Goal: Contribute content: Contribute content

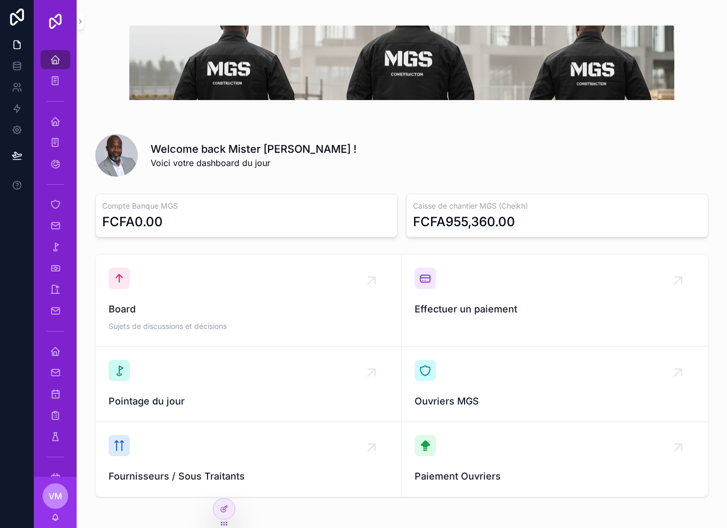
click at [53, 55] on icon "scrollable content" at bounding box center [55, 59] width 11 height 11
click at [50, 61] on icon "scrollable content" at bounding box center [55, 59] width 11 height 11
click at [55, 63] on icon "scrollable content" at bounding box center [55, 59] width 11 height 11
click at [55, 61] on icon "scrollable content" at bounding box center [55, 59] width 11 height 11
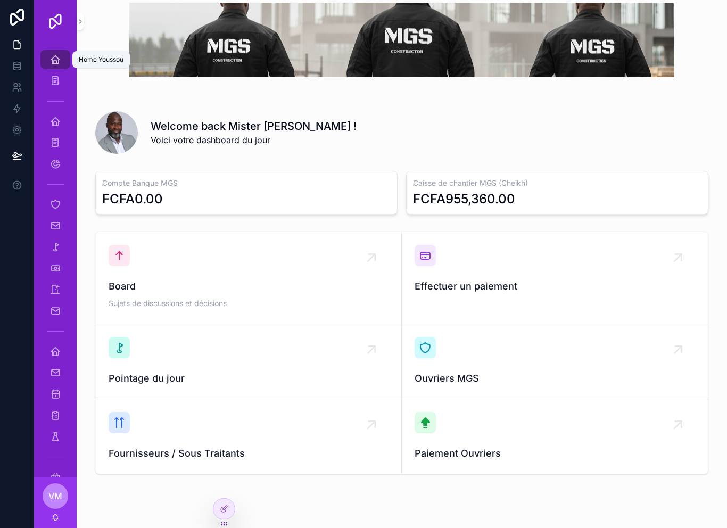
scroll to position [17, 0]
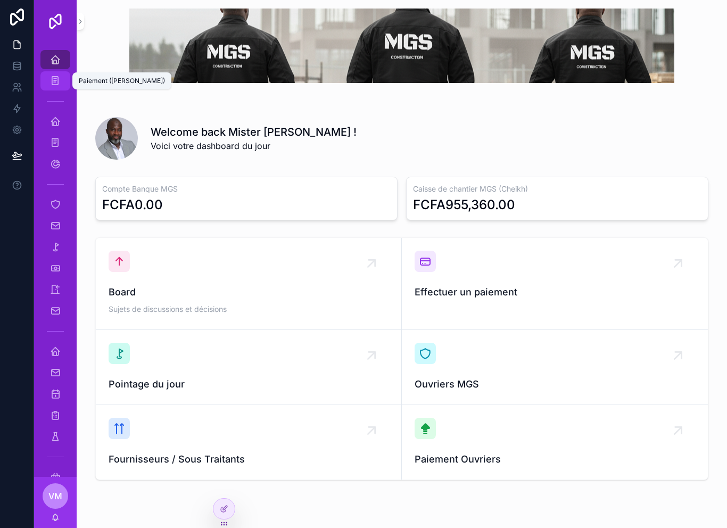
click at [45, 79] on link "Paiement ([PERSON_NAME])" at bounding box center [55, 80] width 30 height 19
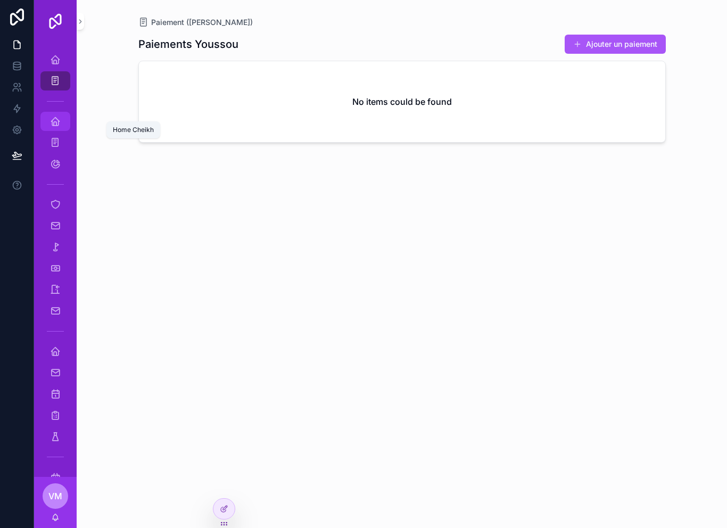
click at [63, 122] on div "Home Cheikh" at bounding box center [55, 121] width 17 height 17
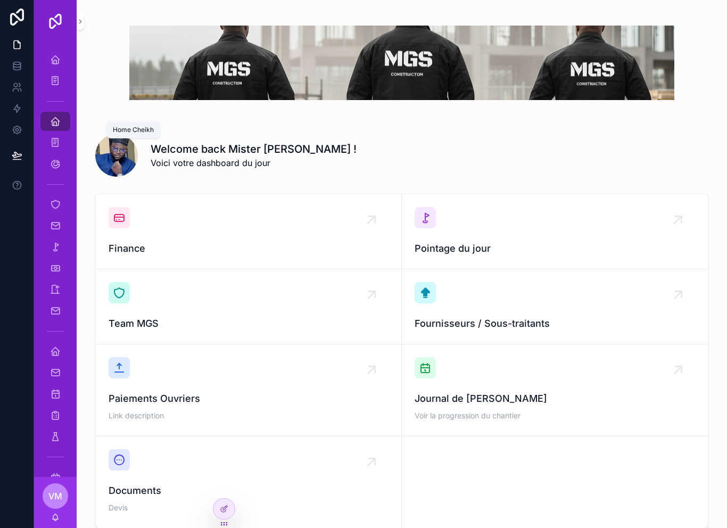
click at [63, 208] on div "Ouvrier / Chantier MGS" at bounding box center [55, 204] width 17 height 17
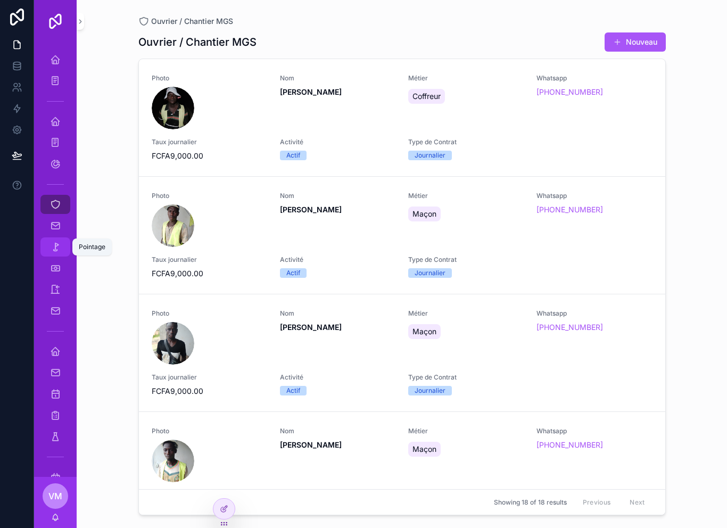
click at [58, 250] on icon "scrollable content" at bounding box center [55, 247] width 11 height 11
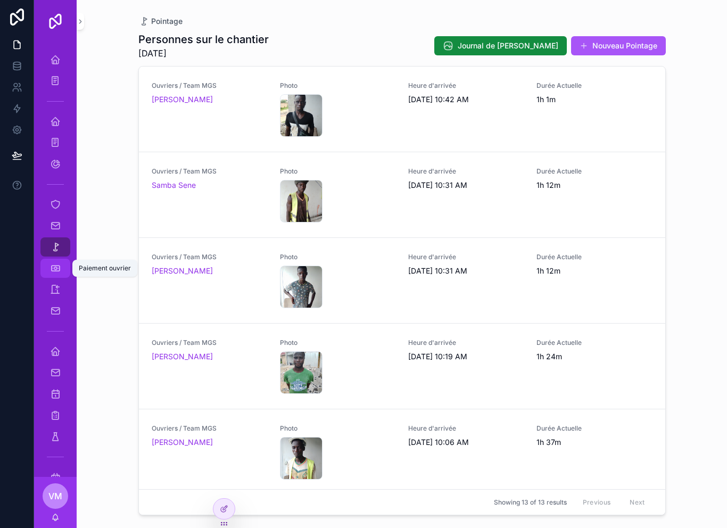
click at [60, 272] on icon "scrollable content" at bounding box center [55, 268] width 11 height 11
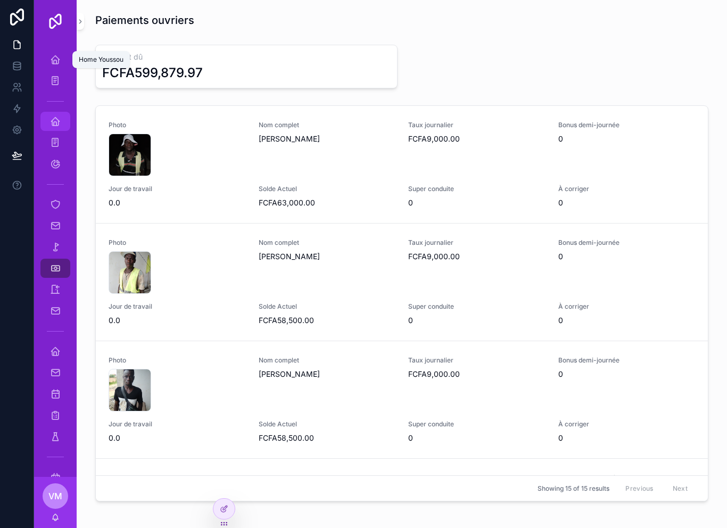
click at [56, 126] on icon "scrollable content" at bounding box center [55, 121] width 11 height 11
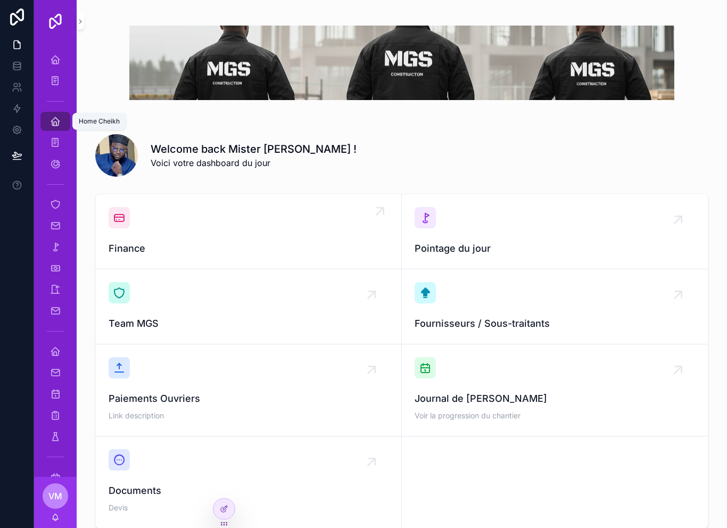
click at [207, 240] on div "Finance" at bounding box center [249, 231] width 280 height 49
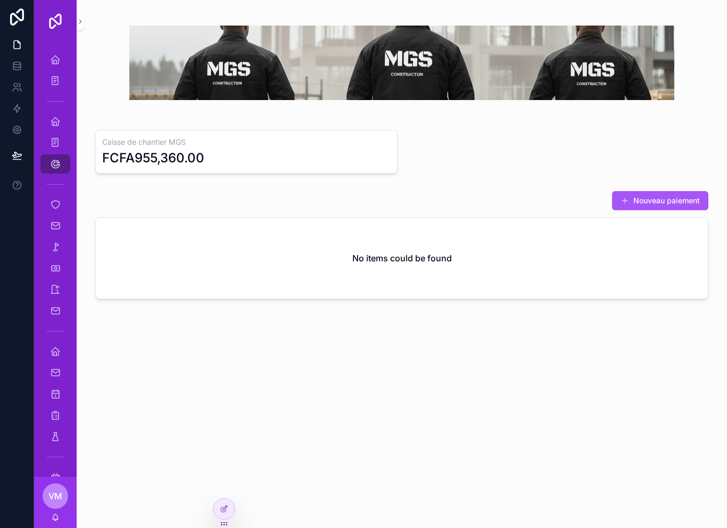
click at [65, 212] on link "Ouvrier / Chantier MGS" at bounding box center [55, 204] width 30 height 19
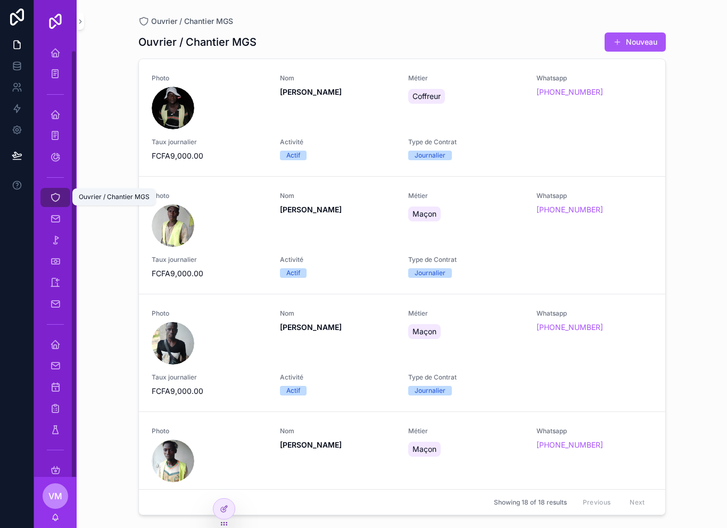
scroll to position [6, 0]
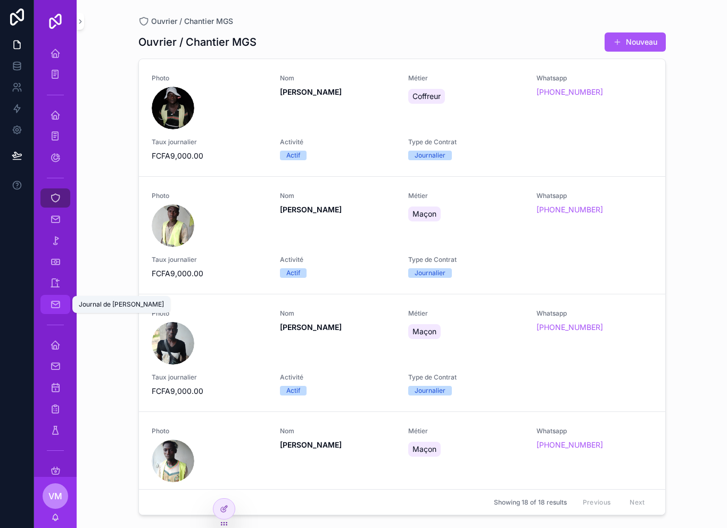
click at [54, 308] on icon "scrollable content" at bounding box center [55, 304] width 11 height 11
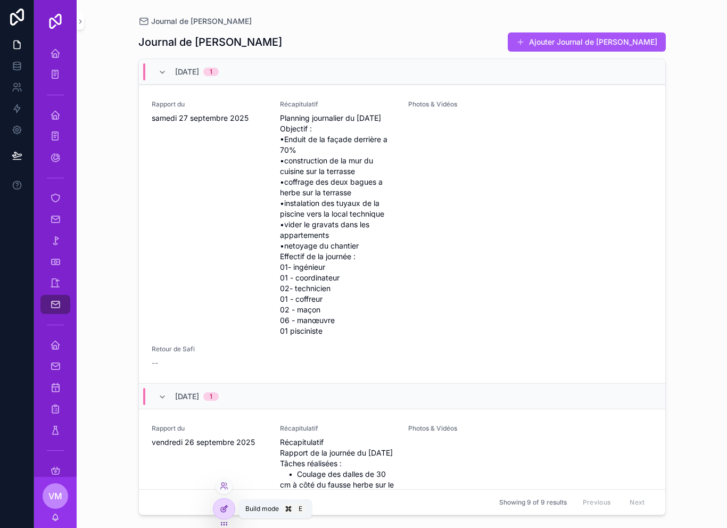
click at [226, 505] on icon at bounding box center [224, 509] width 9 height 9
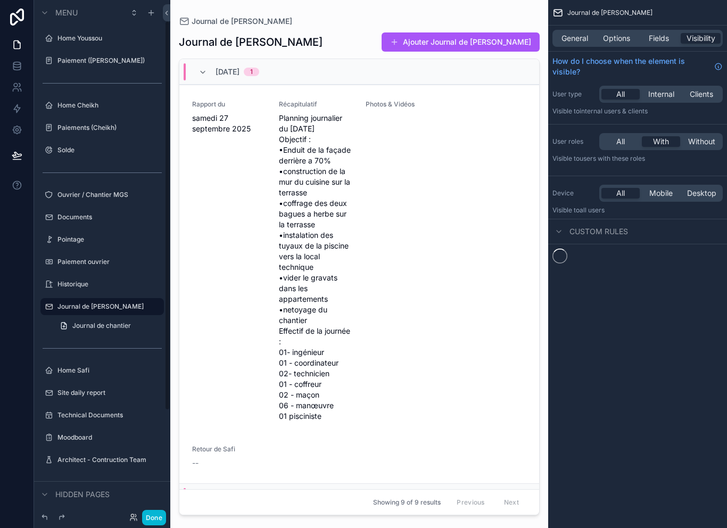
scroll to position [29, 0]
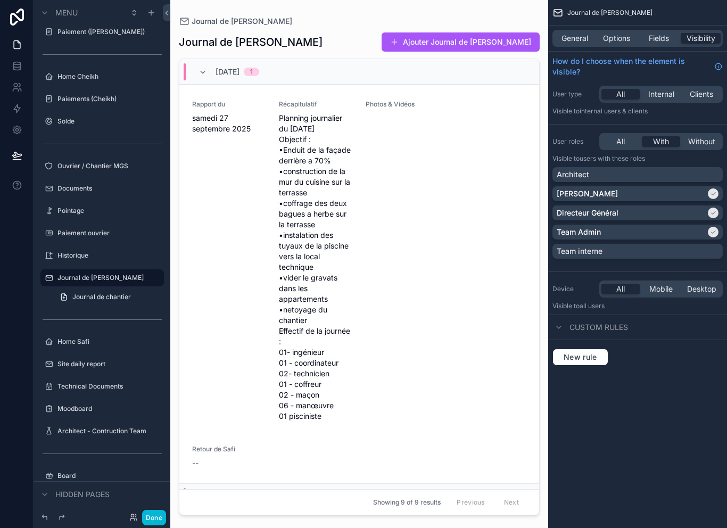
click at [232, 284] on div "scrollable content" at bounding box center [359, 257] width 378 height 515
click at [163, 521] on button "Done" at bounding box center [154, 517] width 24 height 15
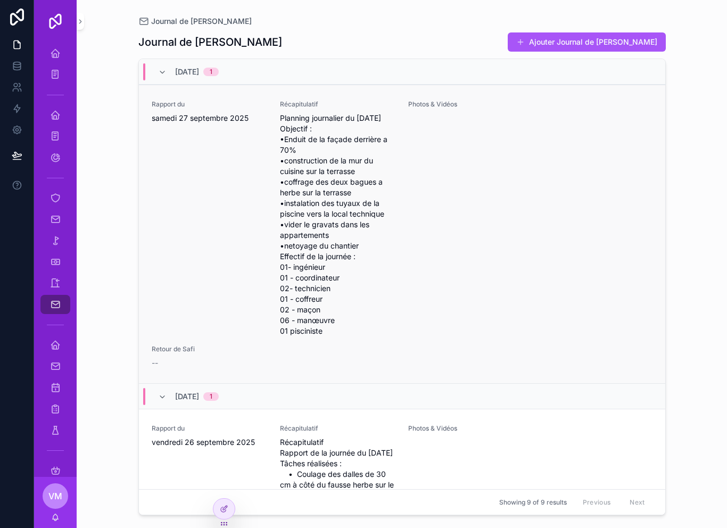
click at [225, 239] on div "Rapport du [DATE]" at bounding box center [210, 218] width 116 height 236
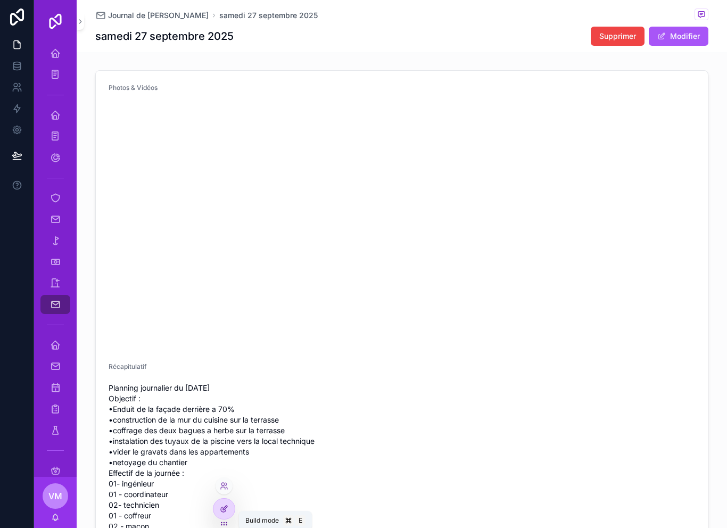
click at [223, 514] on div at bounding box center [224, 509] width 21 height 20
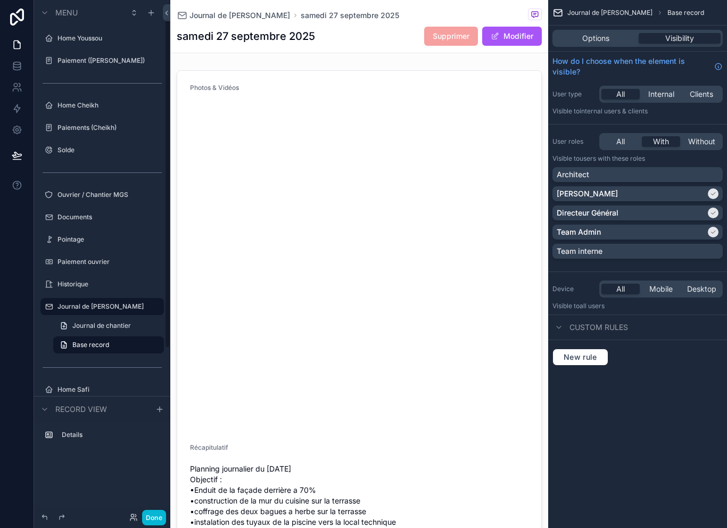
scroll to position [29, 0]
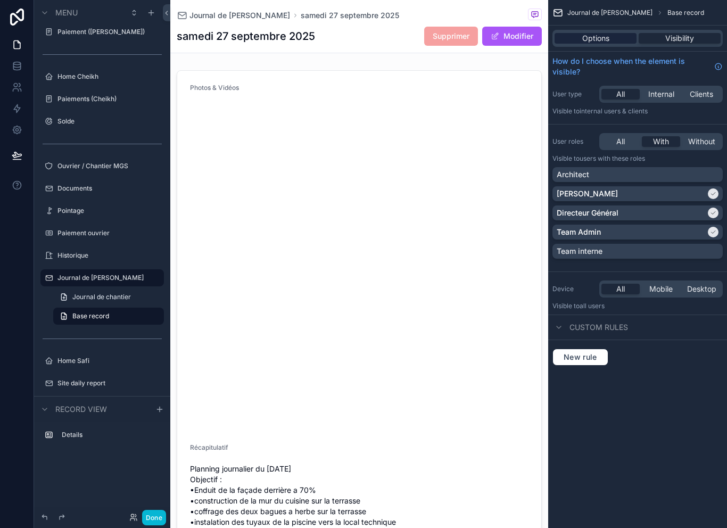
click at [611, 40] on div "Options" at bounding box center [596, 38] width 82 height 11
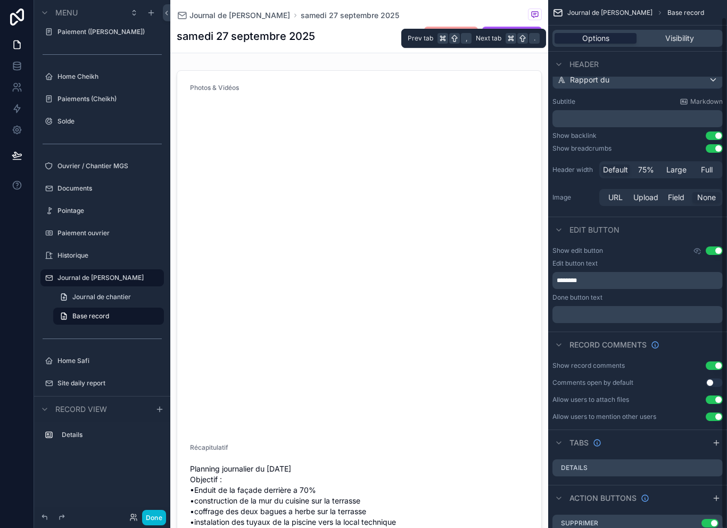
scroll to position [14, 0]
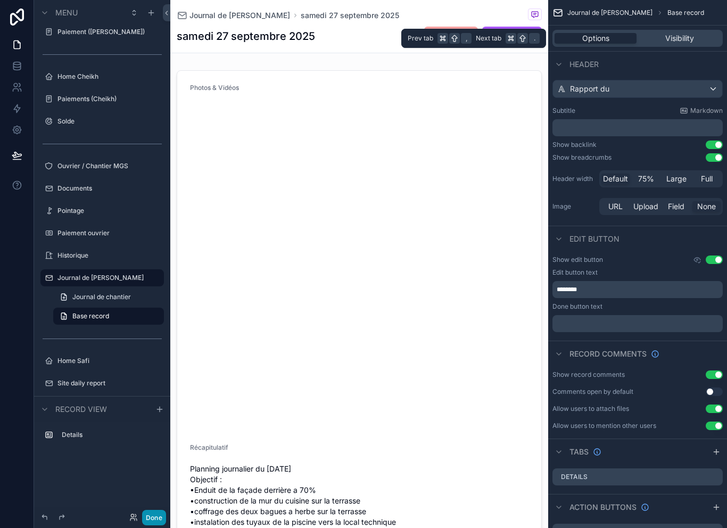
click at [148, 520] on button "Done" at bounding box center [154, 517] width 24 height 15
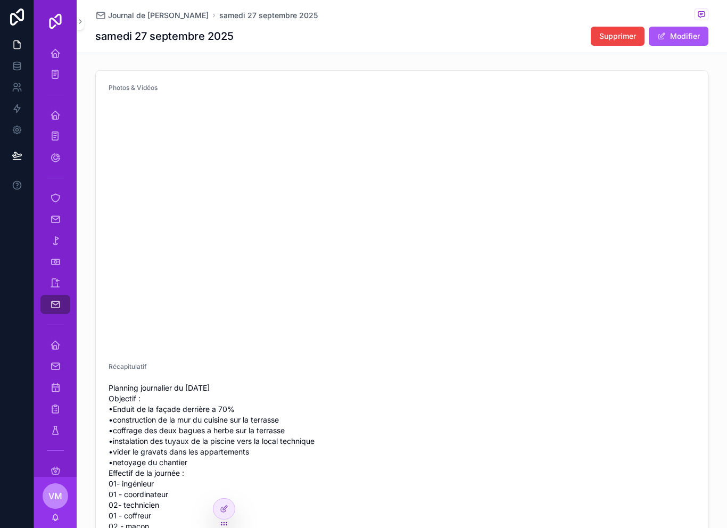
scroll to position [0, 0]
click at [226, 507] on icon at bounding box center [226, 506] width 1 height 1
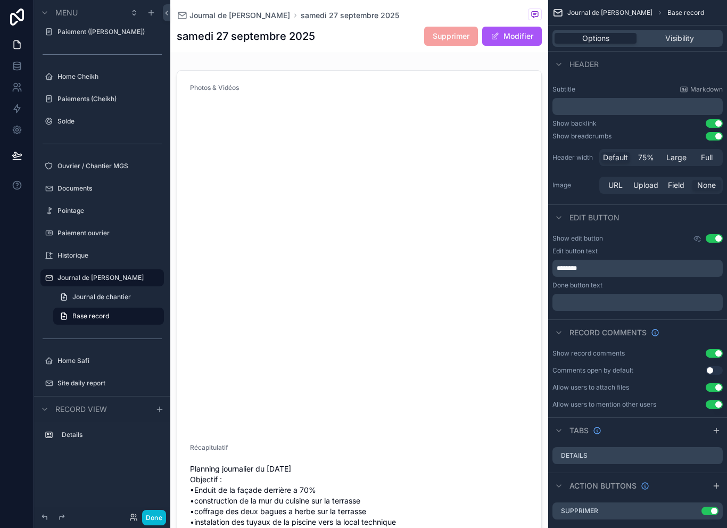
scroll to position [17, 0]
click at [158, 519] on button "Done" at bounding box center [154, 517] width 24 height 15
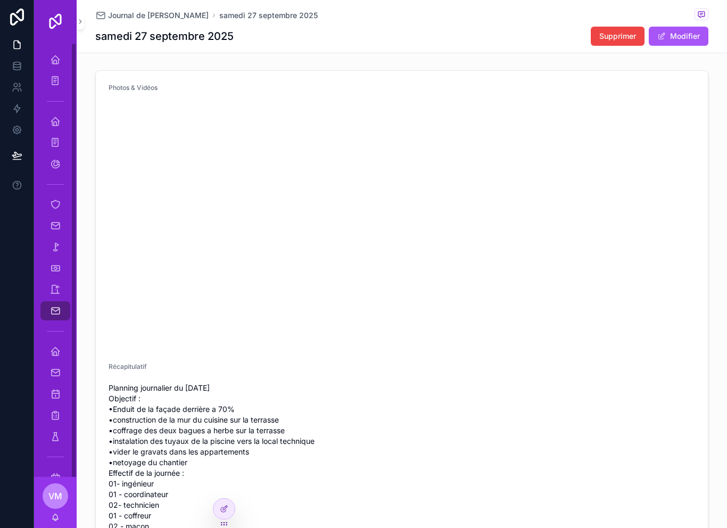
scroll to position [0, 0]
click at [61, 313] on div "Journal de [PERSON_NAME]" at bounding box center [55, 310] width 17 height 17
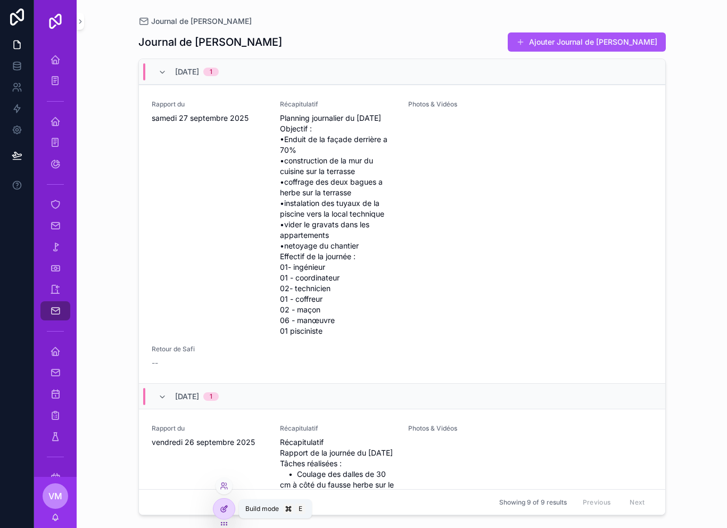
click at [226, 511] on icon at bounding box center [223, 509] width 5 height 5
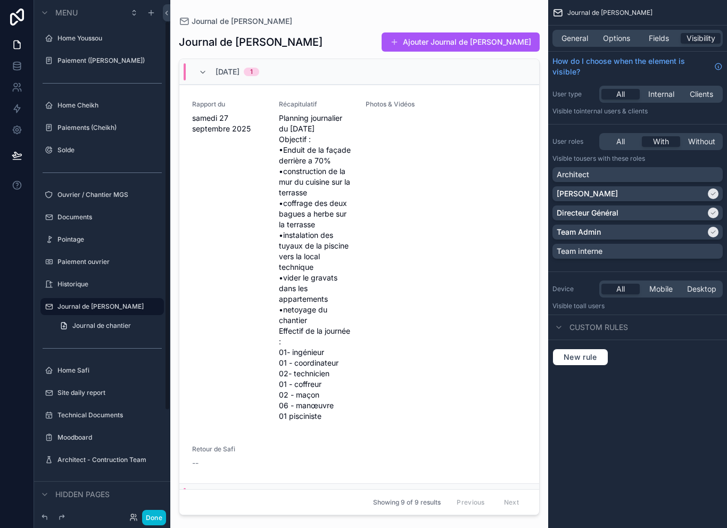
scroll to position [29, 0]
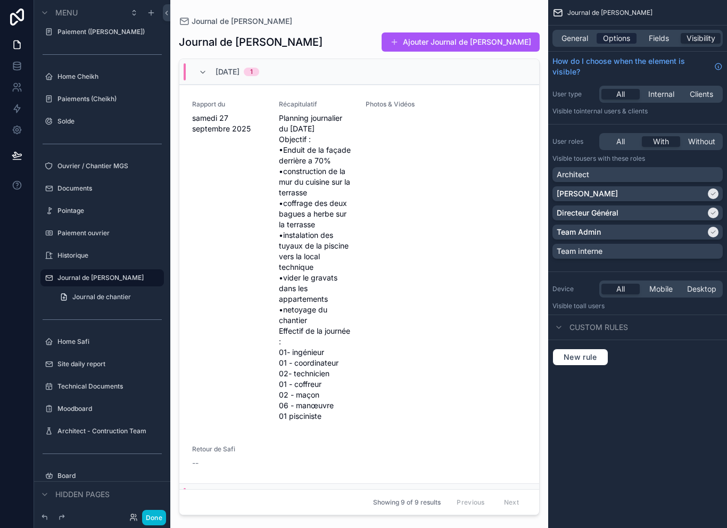
click at [628, 34] on span "Options" at bounding box center [616, 38] width 27 height 11
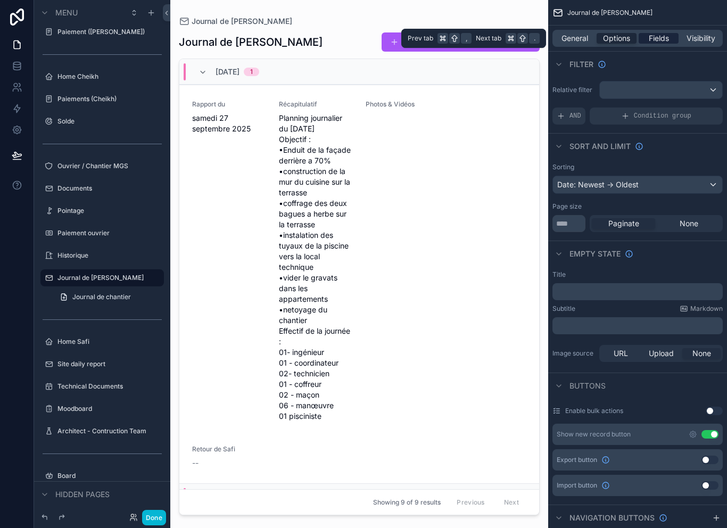
click at [658, 36] on span "Fields" at bounding box center [659, 38] width 20 height 11
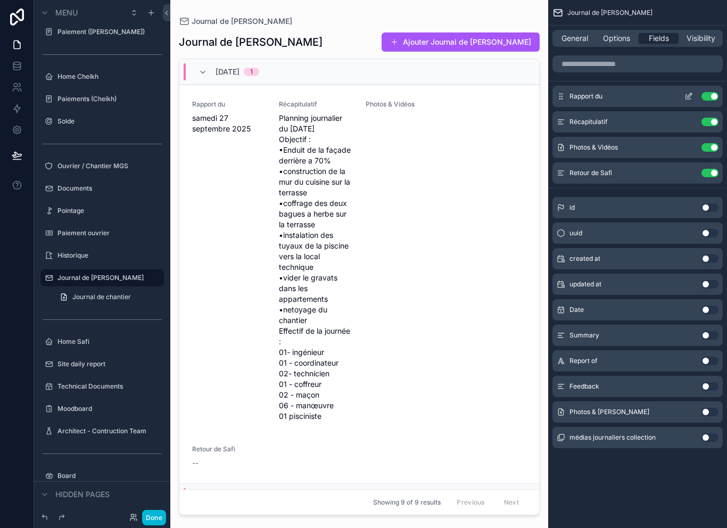
click at [687, 92] on icon "scrollable content" at bounding box center [689, 96] width 9 height 9
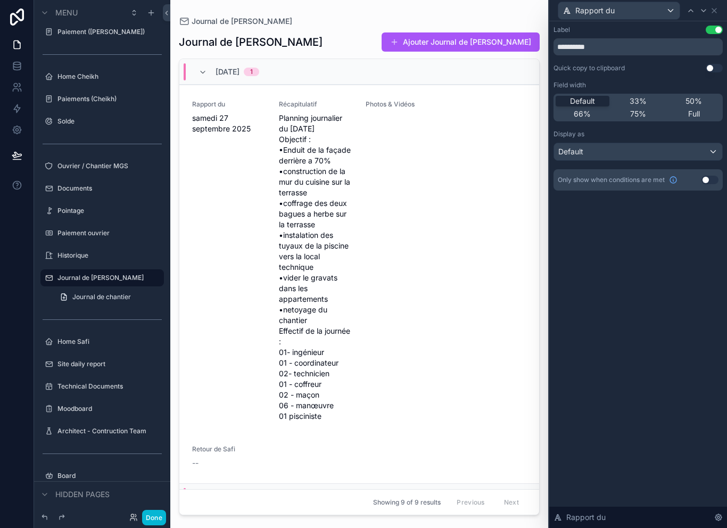
scroll to position [0, 0]
click at [724, 10] on div "Rapport du" at bounding box center [638, 10] width 178 height 21
click at [712, 9] on icon at bounding box center [714, 10] width 9 height 9
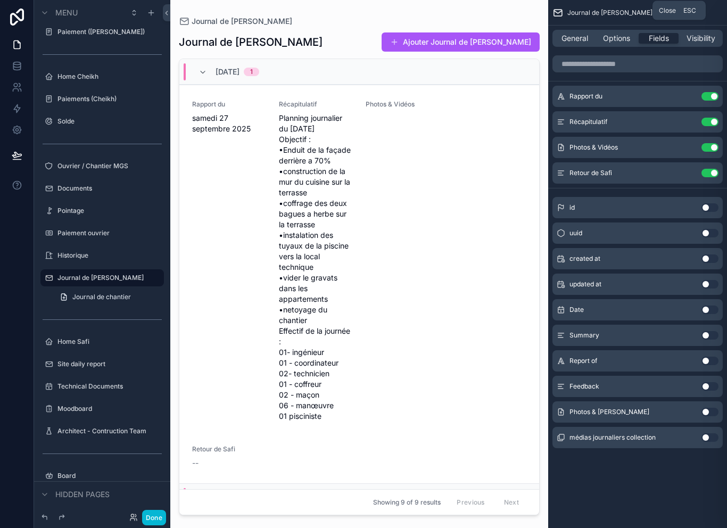
click at [712, 8] on div "Journal de [PERSON_NAME]" at bounding box center [637, 13] width 179 height 26
click at [578, 37] on span "General" at bounding box center [575, 38] width 27 height 11
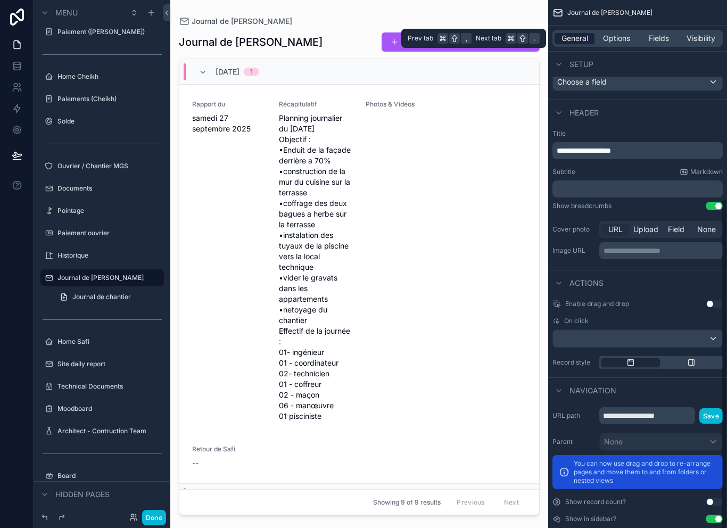
scroll to position [312, 0]
click at [659, 338] on div "scrollable content" at bounding box center [637, 339] width 169 height 17
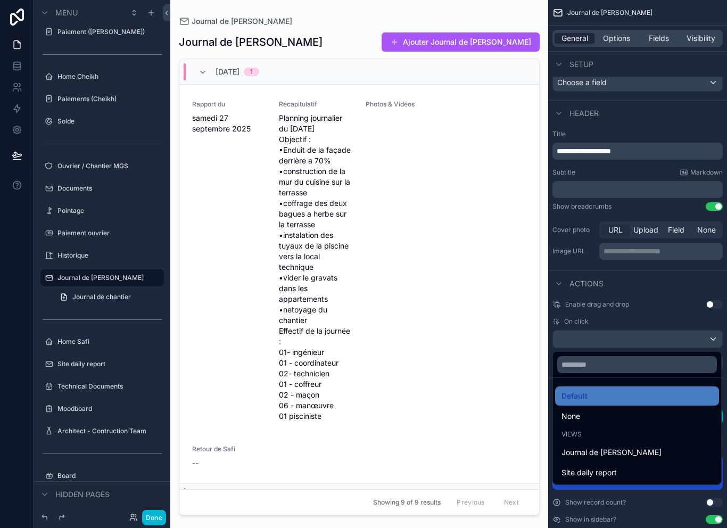
click at [621, 441] on div "Views" at bounding box center [637, 434] width 164 height 15
click at [639, 445] on div "Journal de [PERSON_NAME]" at bounding box center [637, 452] width 164 height 19
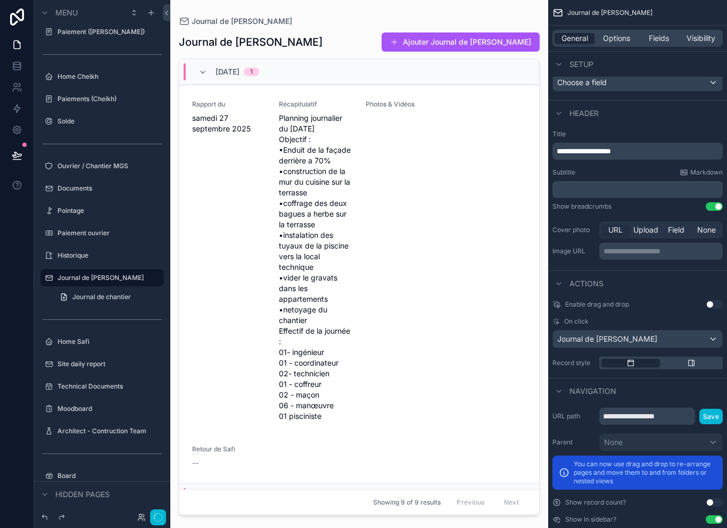
scroll to position [2, 0]
click at [704, 409] on button "Save" at bounding box center [711, 416] width 23 height 15
click at [623, 36] on span "Options" at bounding box center [616, 38] width 27 height 11
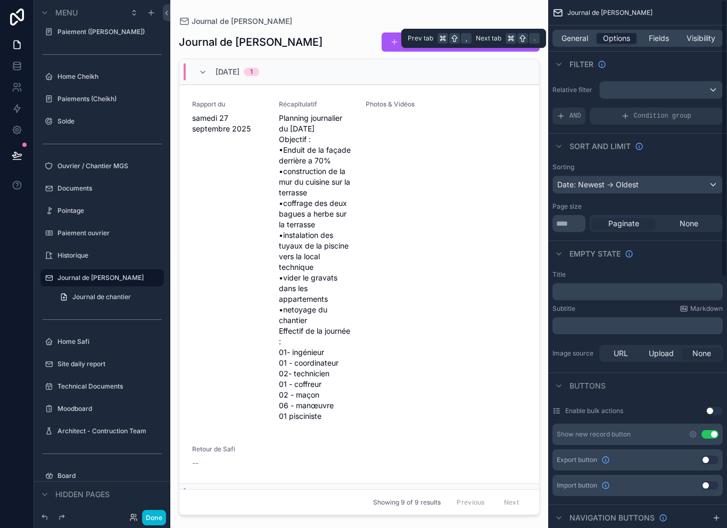
scroll to position [0, 0]
click at [665, 36] on span "Fields" at bounding box center [659, 38] width 20 height 11
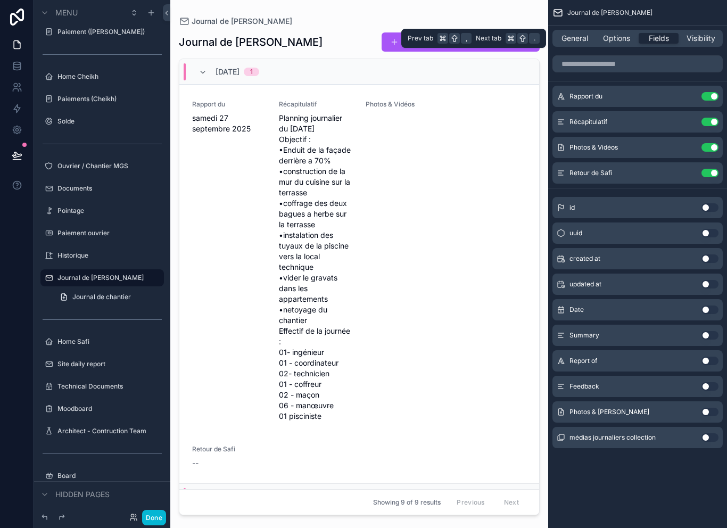
click at [239, 235] on div "scrollable content" at bounding box center [359, 257] width 378 height 515
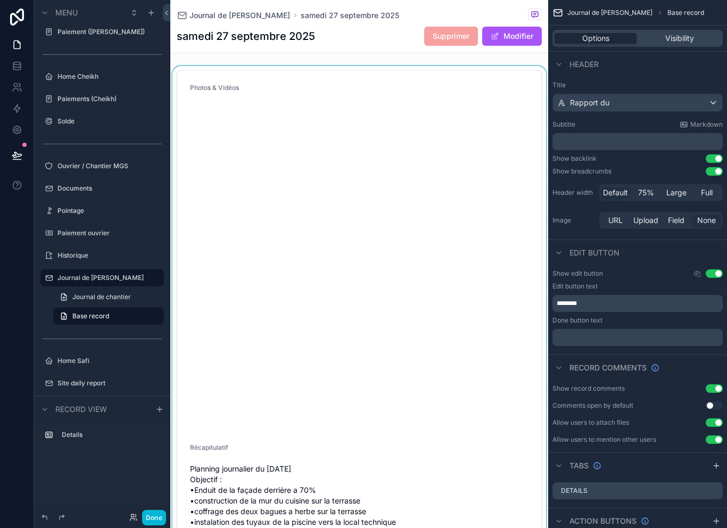
click at [247, 272] on div "scrollable content" at bounding box center [359, 360] width 378 height 589
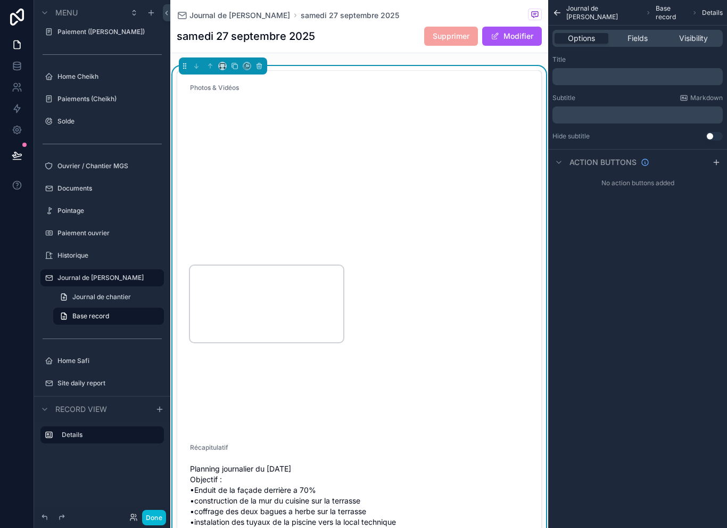
click at [251, 283] on video "scrollable content" at bounding box center [266, 304] width 153 height 77
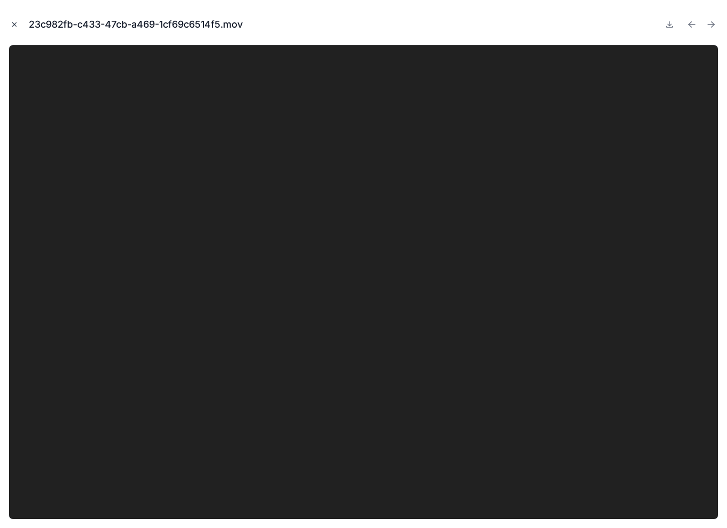
click at [13, 23] on icon "Close modal" at bounding box center [14, 24] width 7 height 7
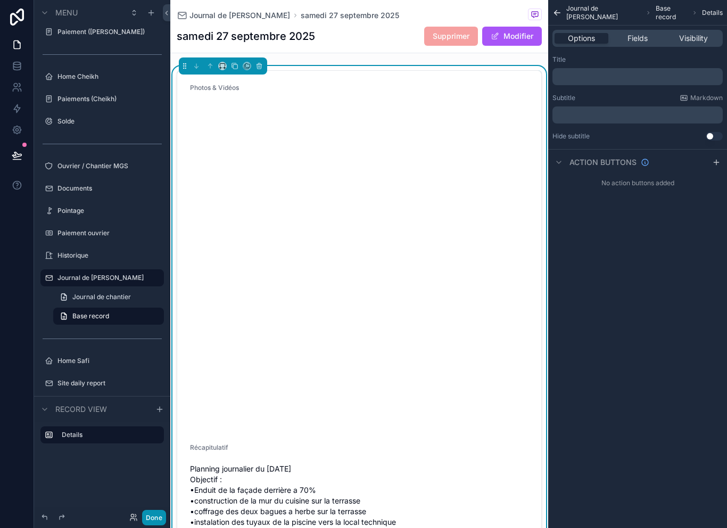
click at [163, 519] on button "Done" at bounding box center [154, 517] width 24 height 15
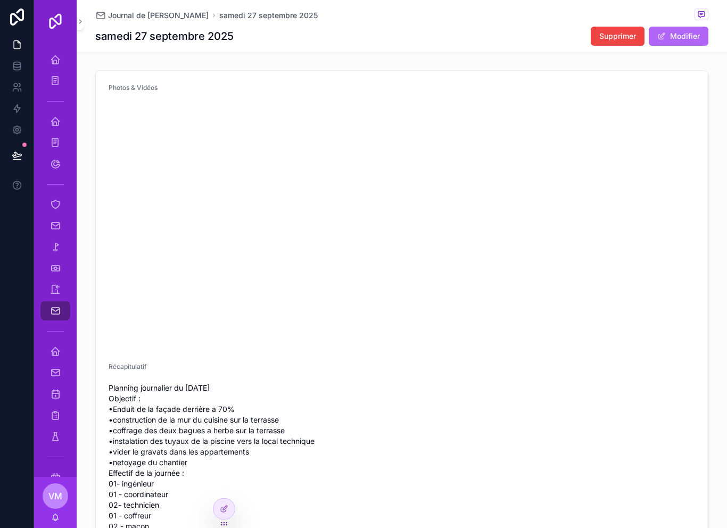
click at [691, 37] on button "Modifier" at bounding box center [679, 36] width 60 height 19
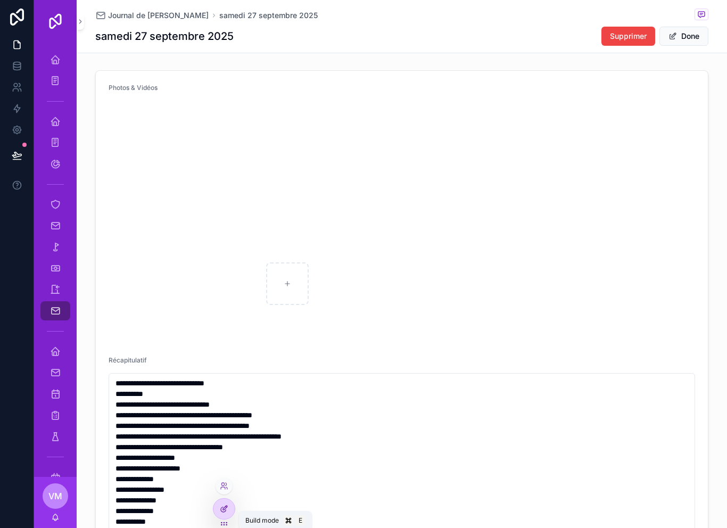
click at [230, 512] on div at bounding box center [224, 509] width 21 height 20
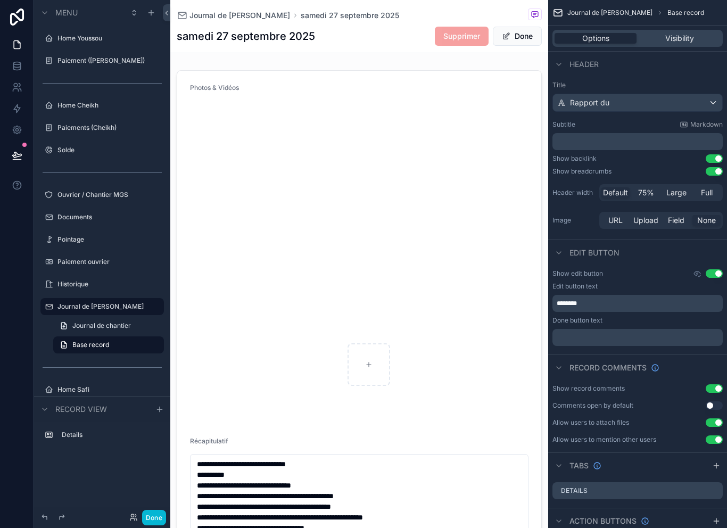
scroll to position [29, 0]
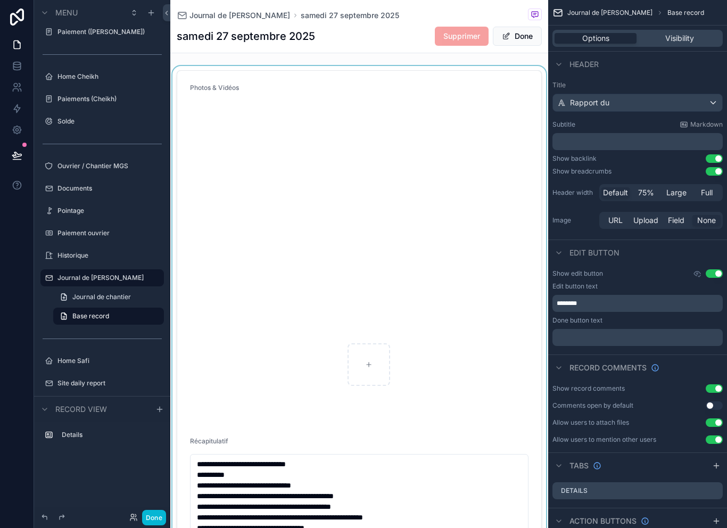
click at [498, 82] on div "scrollable content" at bounding box center [359, 428] width 378 height 724
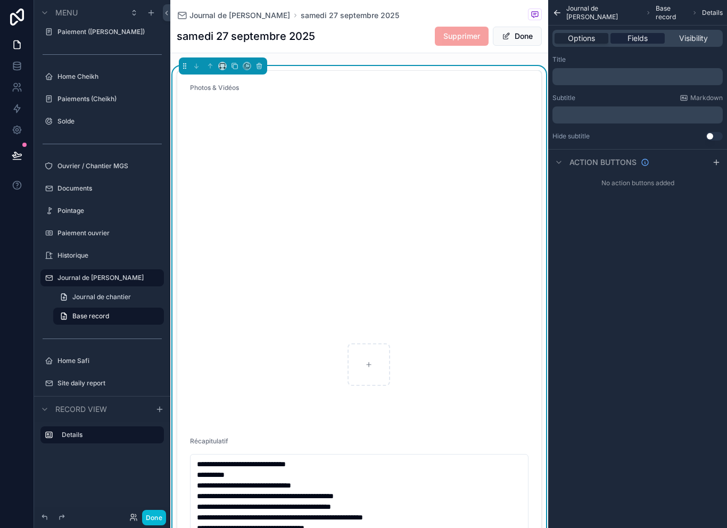
click at [646, 38] on span "Fields" at bounding box center [638, 38] width 20 height 11
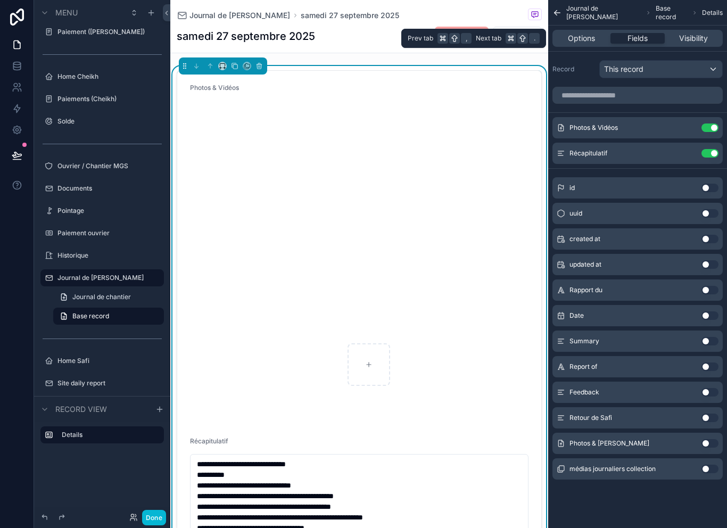
click at [709, 312] on button "Use setting" at bounding box center [710, 315] width 17 height 9
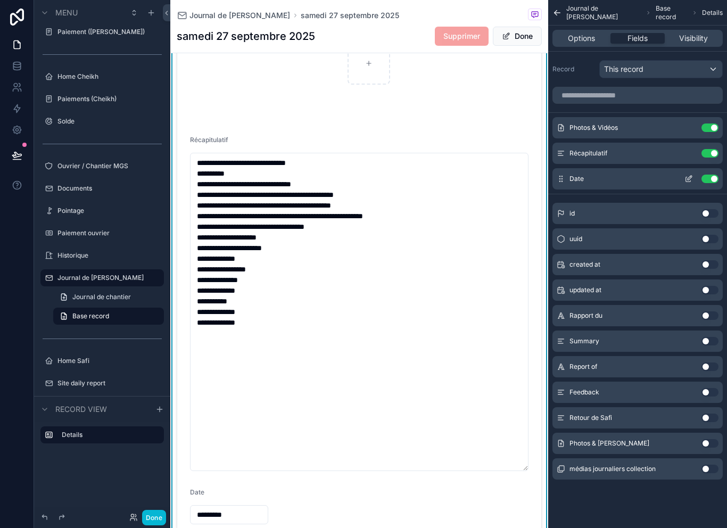
scroll to position [17, 0]
click at [564, 175] on icon "scrollable content" at bounding box center [561, 179] width 9 height 9
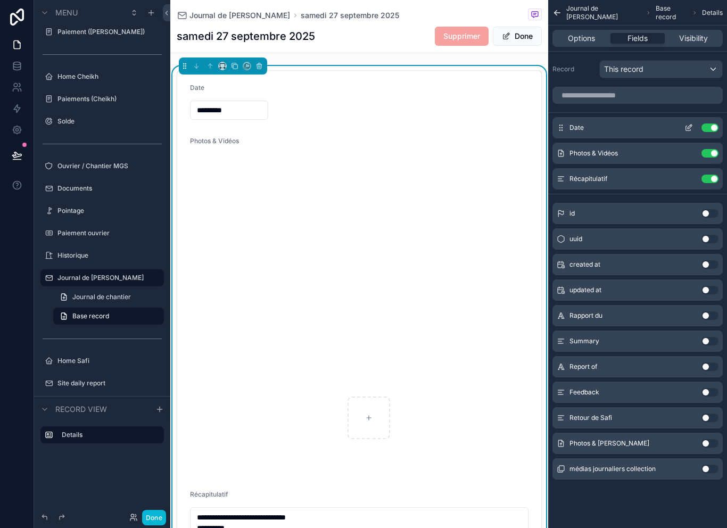
scroll to position [0, 0]
click at [529, 38] on button "Done" at bounding box center [517, 36] width 49 height 19
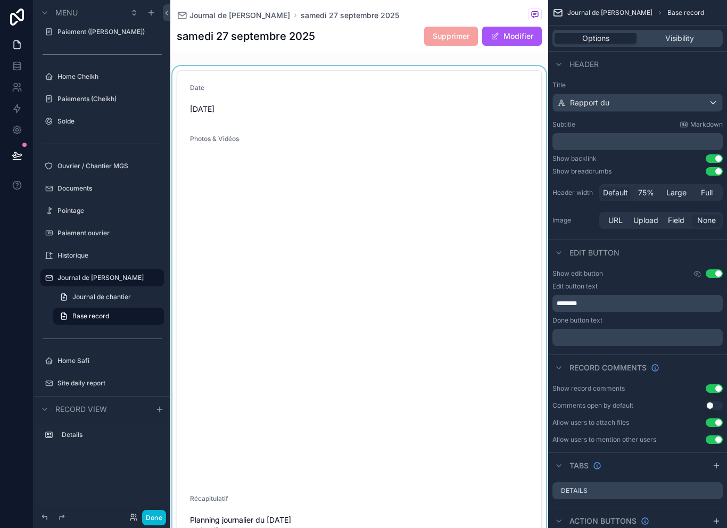
click at [210, 104] on div "scrollable content" at bounding box center [359, 386] width 378 height 640
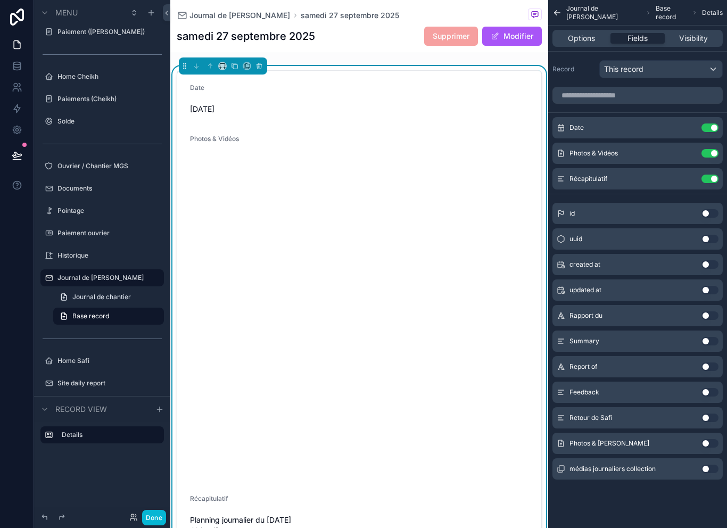
click at [210, 113] on div "[DATE]" at bounding box center [229, 109] width 78 height 17
click at [512, 28] on button "Modifier" at bounding box center [512, 36] width 60 height 19
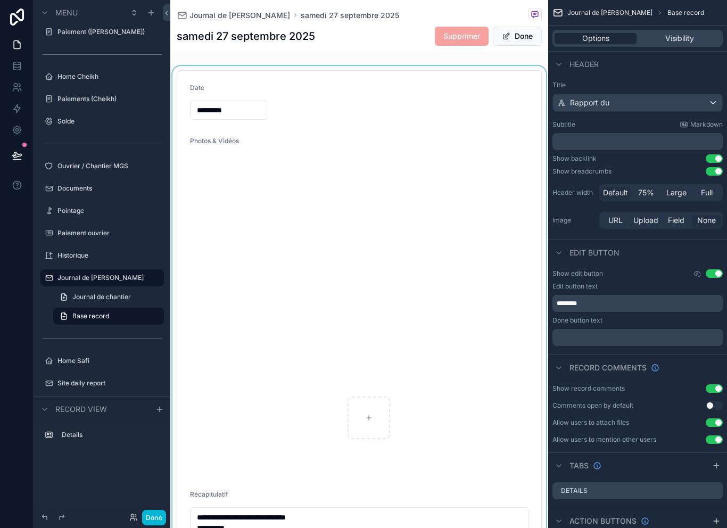
click at [219, 104] on div "scrollable content" at bounding box center [359, 454] width 378 height 777
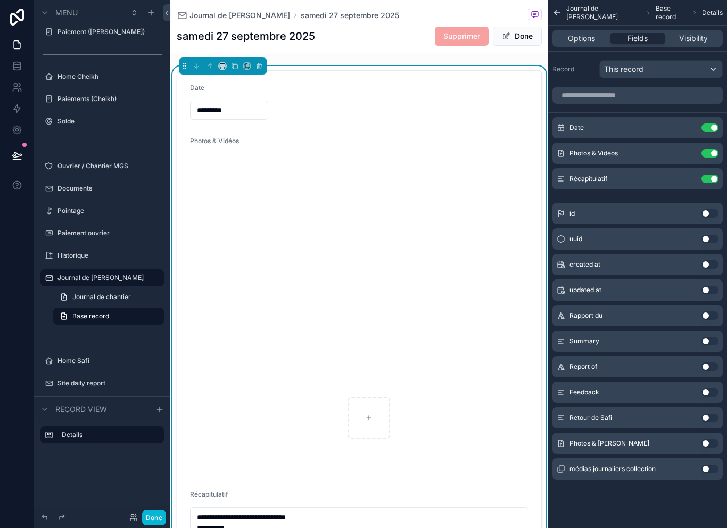
click at [228, 110] on input "*********" at bounding box center [229, 110] width 77 height 15
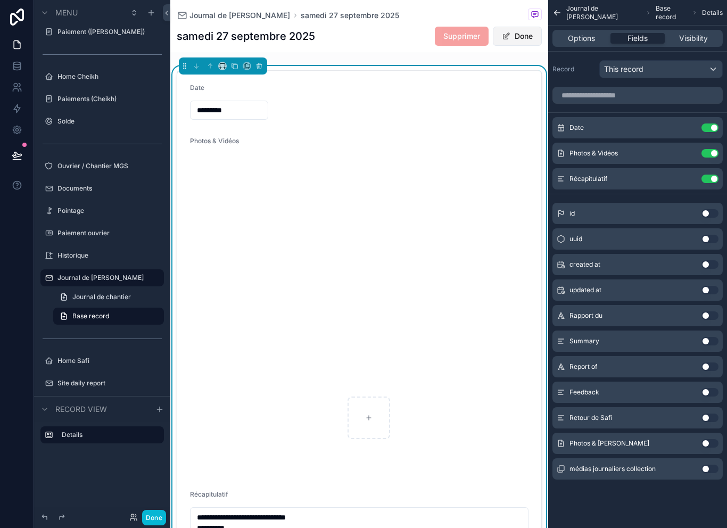
click at [524, 37] on button "Done" at bounding box center [517, 36] width 49 height 19
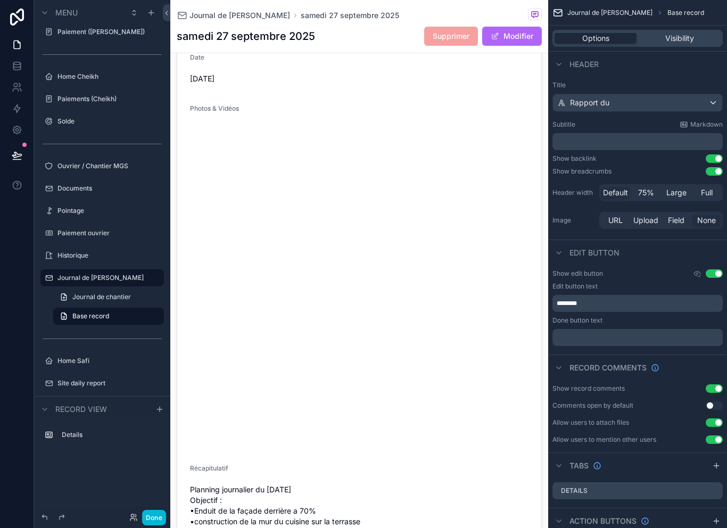
scroll to position [27, 0]
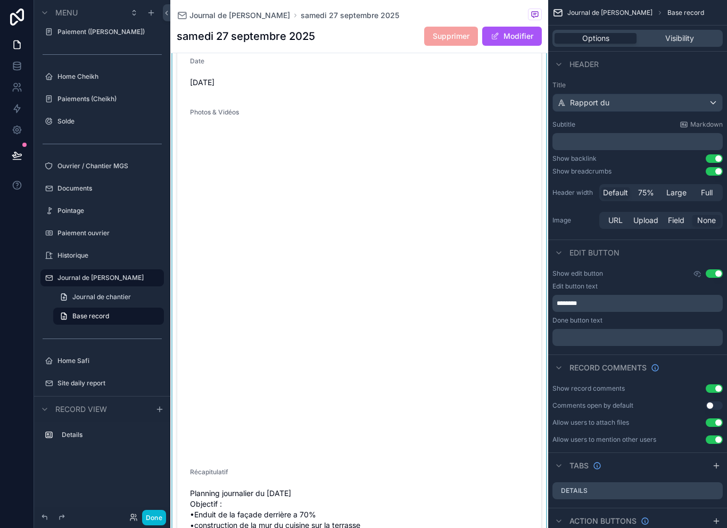
click at [301, 157] on div "scrollable content" at bounding box center [359, 359] width 378 height 640
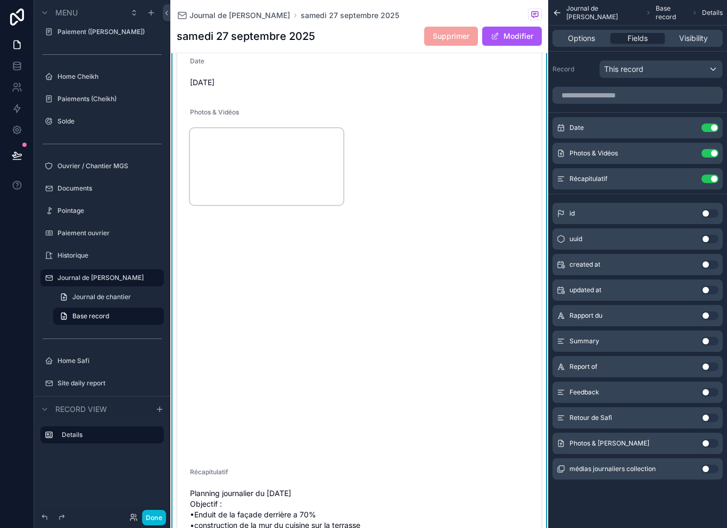
click at [294, 168] on video "scrollable content" at bounding box center [266, 166] width 153 height 77
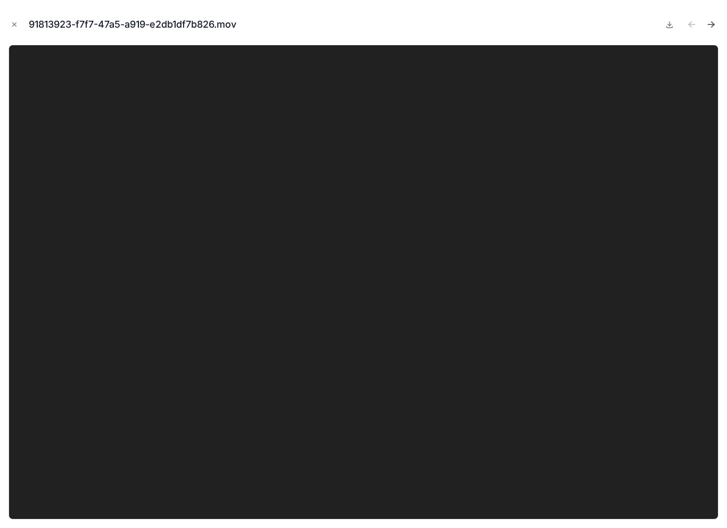
click at [714, 28] on icon "Next file" at bounding box center [711, 24] width 11 height 11
click at [717, 31] on button "Next file" at bounding box center [711, 24] width 15 height 15
click at [625, 165] on video at bounding box center [364, 282] width 710 height 475
click at [331, 340] on video at bounding box center [364, 282] width 710 height 475
click at [367, 305] on video at bounding box center [364, 282] width 710 height 475
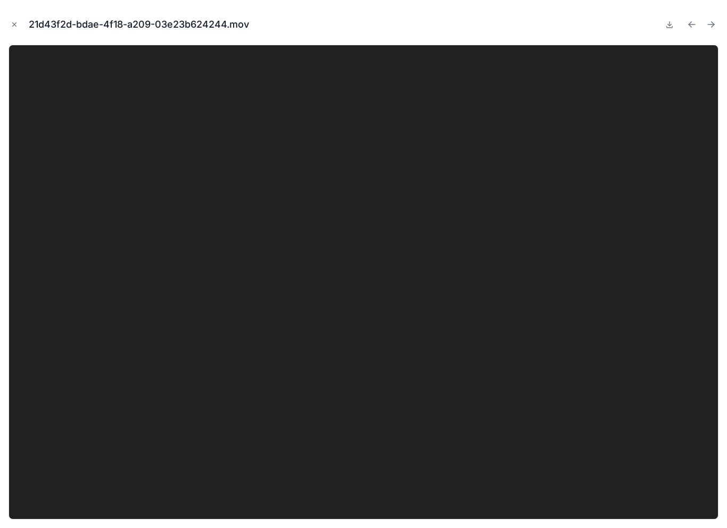
click at [377, 303] on video at bounding box center [364, 282] width 710 height 475
click at [715, 25] on icon "Next file" at bounding box center [711, 24] width 11 height 11
click at [714, 24] on icon "Next file" at bounding box center [713, 23] width 3 height 3
click at [367, 315] on video at bounding box center [364, 282] width 710 height 475
click at [368, 323] on video at bounding box center [364, 282] width 710 height 475
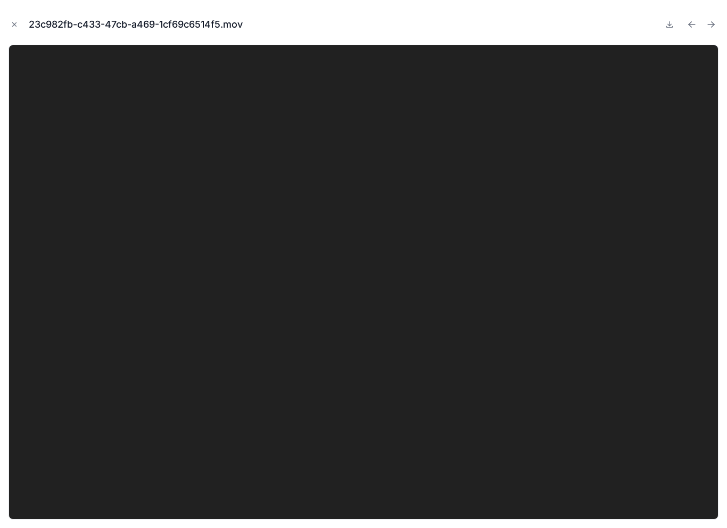
click at [371, 302] on video at bounding box center [364, 282] width 710 height 475
click at [715, 26] on icon "Next file" at bounding box center [711, 24] width 11 height 11
click at [717, 22] on button "Next file" at bounding box center [711, 24] width 15 height 15
click at [580, 183] on video at bounding box center [364, 282] width 710 height 475
click at [19, 28] on button "Close modal" at bounding box center [15, 25] width 12 height 12
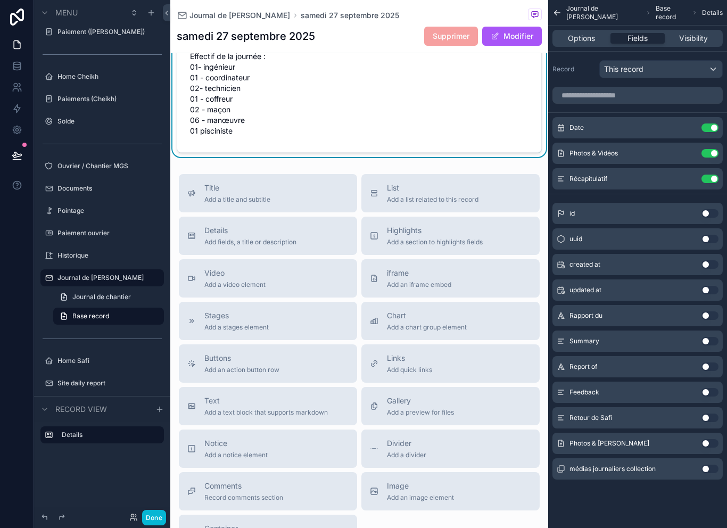
scroll to position [549, 0]
click at [19, 154] on icon at bounding box center [16, 154] width 9 height 5
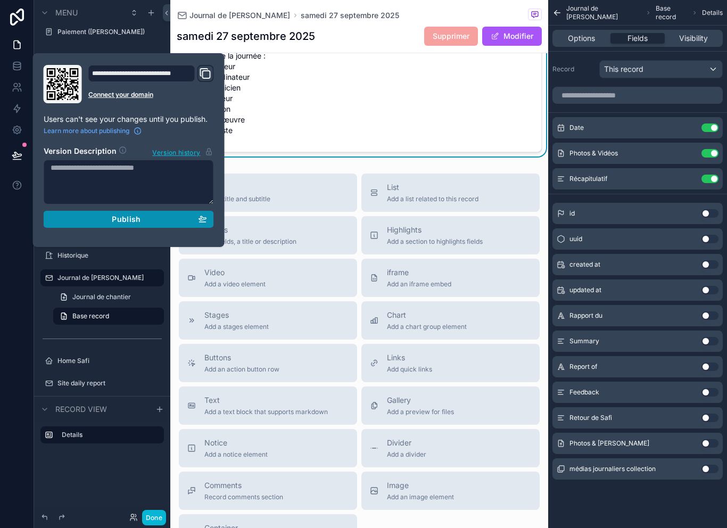
click at [158, 215] on div "Publish" at bounding box center [129, 220] width 157 height 10
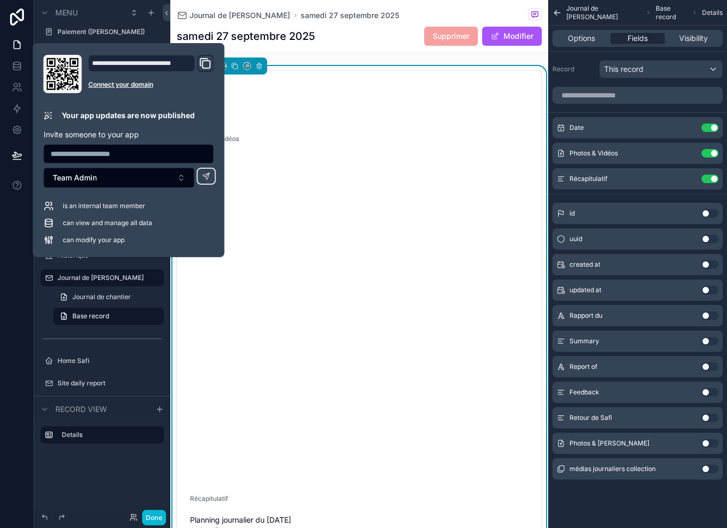
click at [377, 47] on div "Journal de Chantier [DATE] [DATE] Supprimer Modifier" at bounding box center [359, 26] width 365 height 53
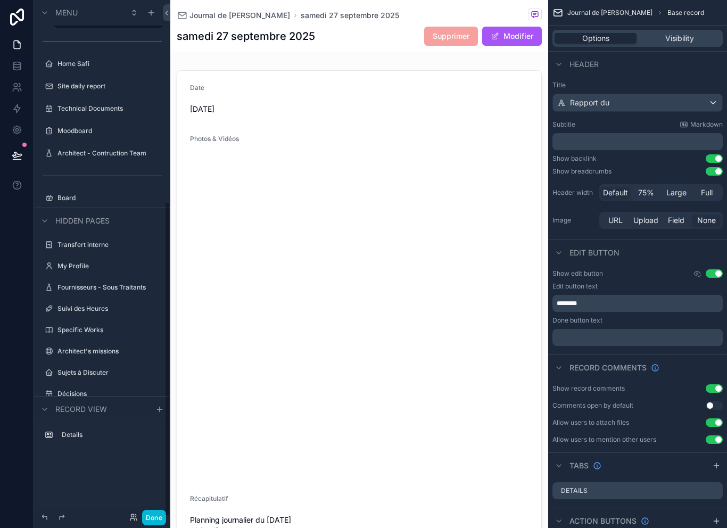
scroll to position [325, 0]
click at [103, 395] on label "Décisions" at bounding box center [100, 395] width 85 height 9
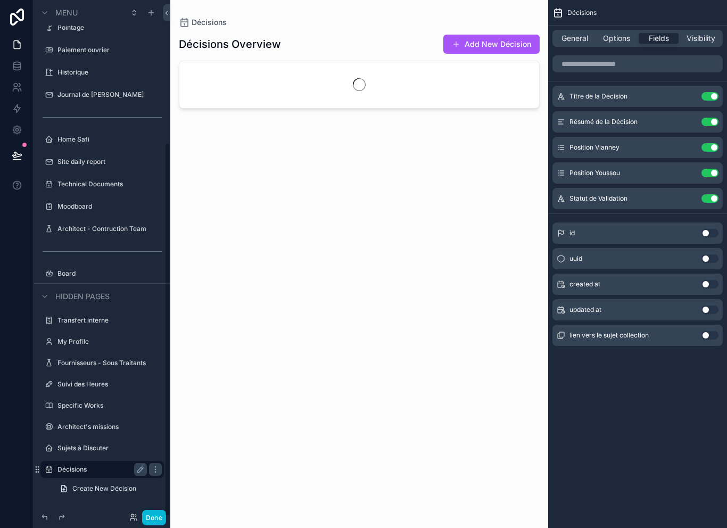
scroll to position [195, 0]
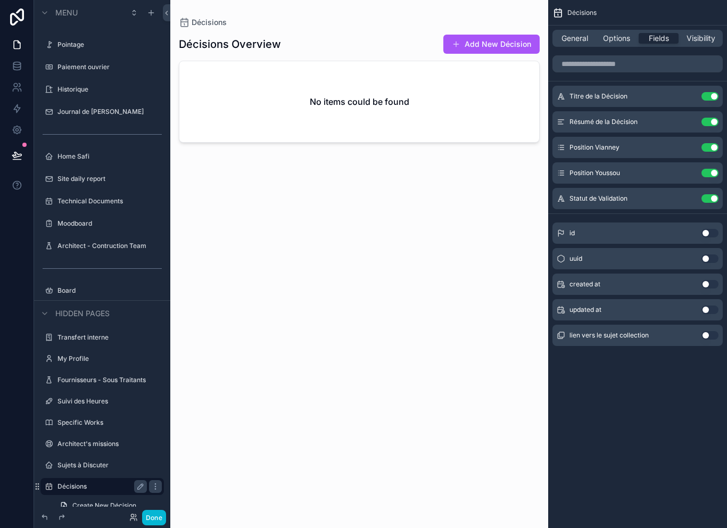
click at [483, 22] on div "scrollable content" at bounding box center [359, 257] width 378 height 515
click at [490, 42] on button "Add New Décision" at bounding box center [492, 44] width 96 height 19
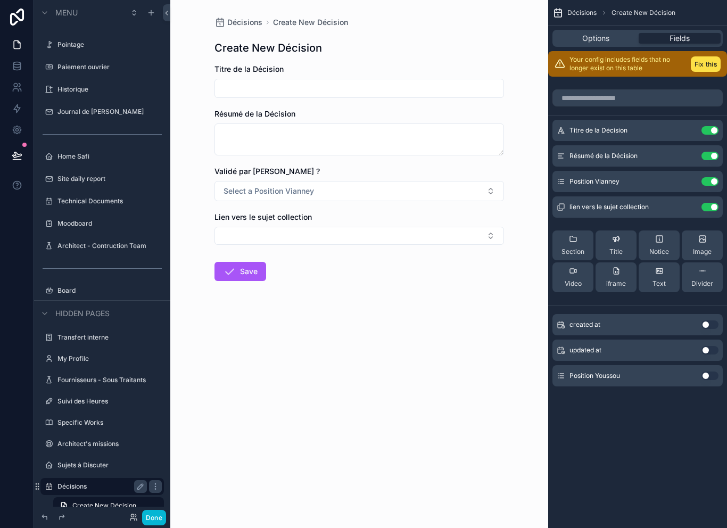
click at [414, 85] on input "scrollable content" at bounding box center [359, 88] width 289 height 15
click at [2, 198] on button at bounding box center [17, 185] width 34 height 30
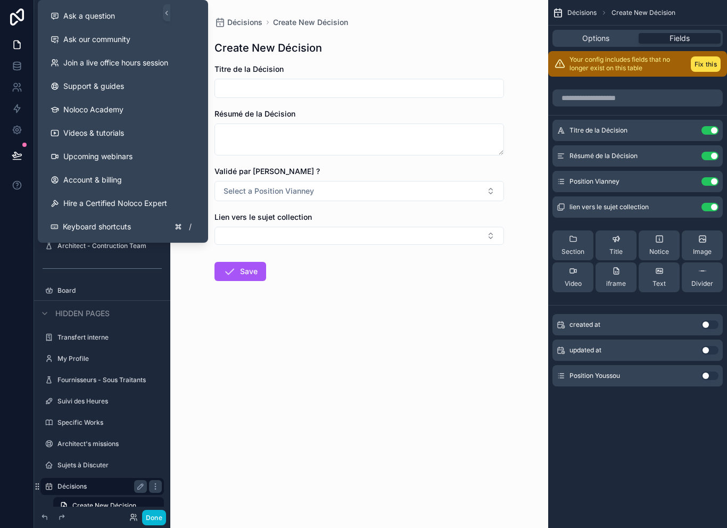
click at [264, 390] on div "Décisions Create New Décision Create New Décision Titre de la Décision Résumé d…" at bounding box center [359, 264] width 378 height 528
click at [705, 70] on button "Fix this" at bounding box center [706, 63] width 30 height 15
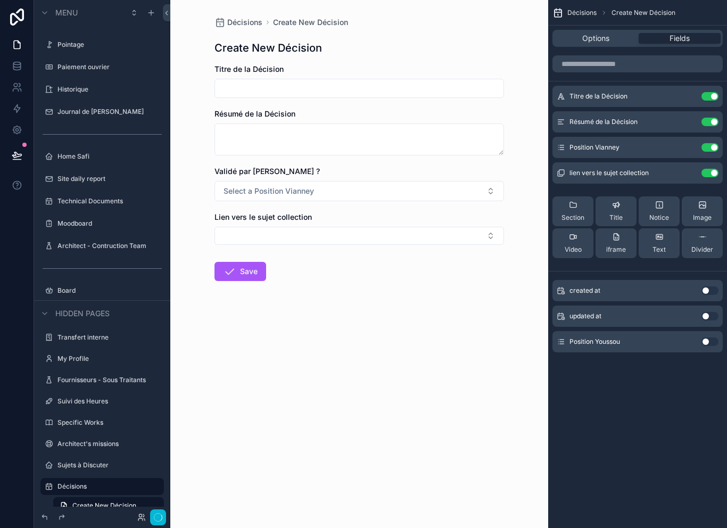
scroll to position [17, 0]
click at [349, 81] on input "scrollable content" at bounding box center [359, 88] width 289 height 15
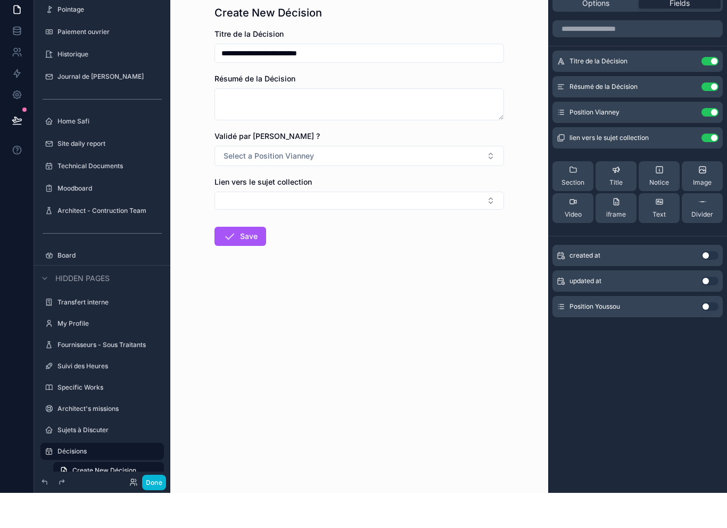
type input "**********"
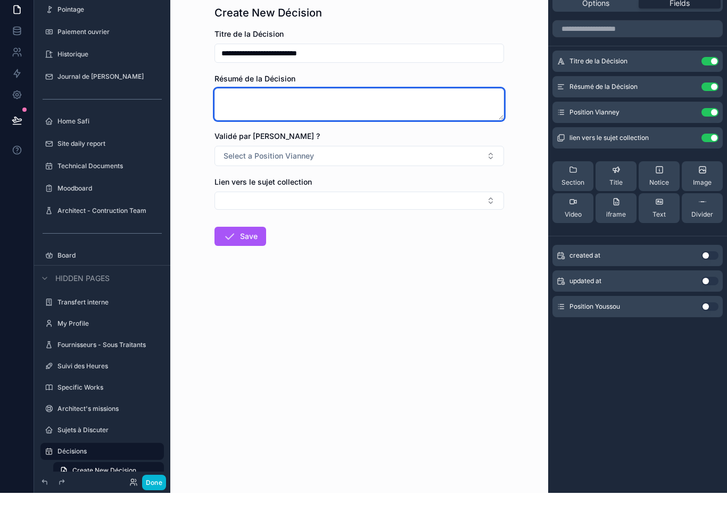
click at [350, 124] on textarea "scrollable content" at bounding box center [360, 140] width 290 height 32
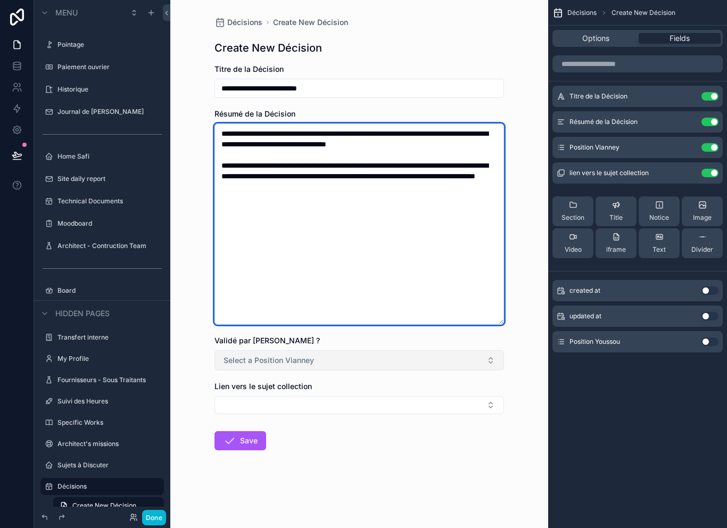
type textarea "**********"
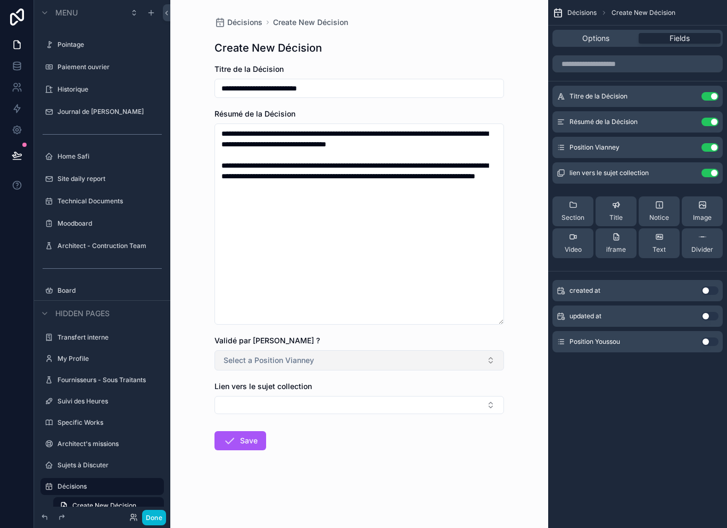
click at [365, 352] on button "Select a Position Vianney" at bounding box center [360, 360] width 290 height 20
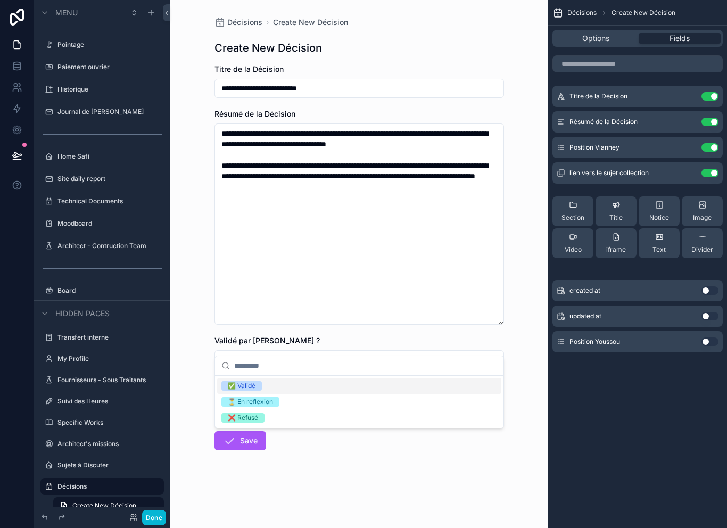
click at [348, 408] on div "⏳ En reflexion" at bounding box center [359, 402] width 284 height 16
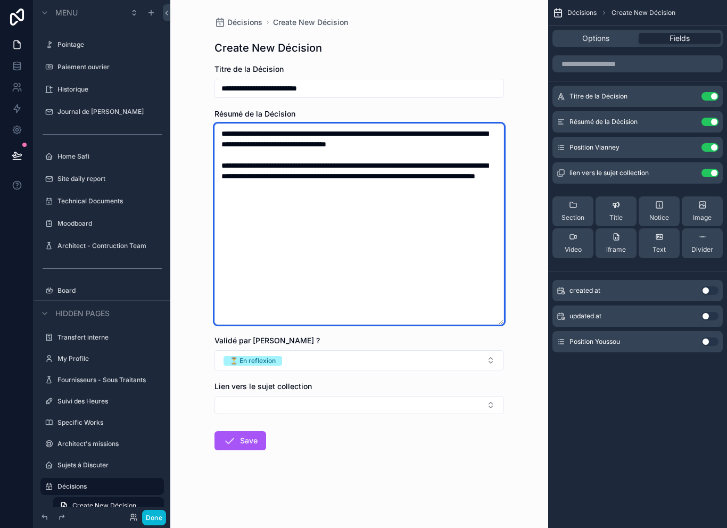
click at [221, 124] on textarea "**********" at bounding box center [360, 224] width 290 height 201
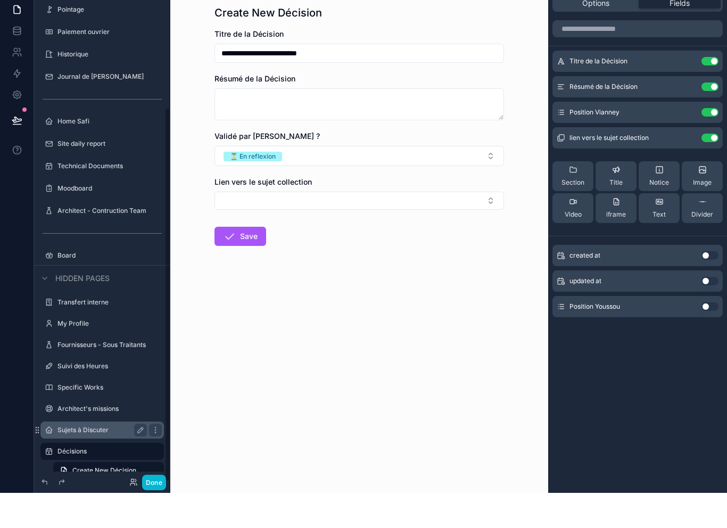
click at [61, 461] on label "Sujets à Discuter" at bounding box center [100, 465] width 85 height 9
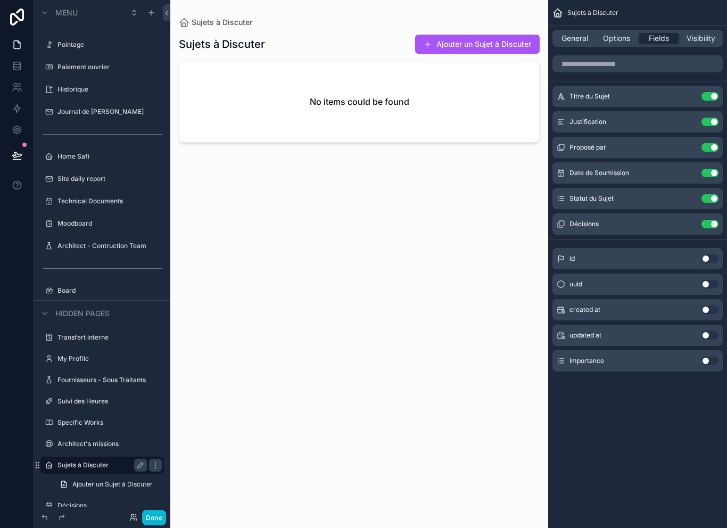
click at [478, 31] on div "scrollable content" at bounding box center [359, 257] width 378 height 515
click at [454, 35] on button "Ajouter un Sujet à Discuter" at bounding box center [477, 44] width 125 height 19
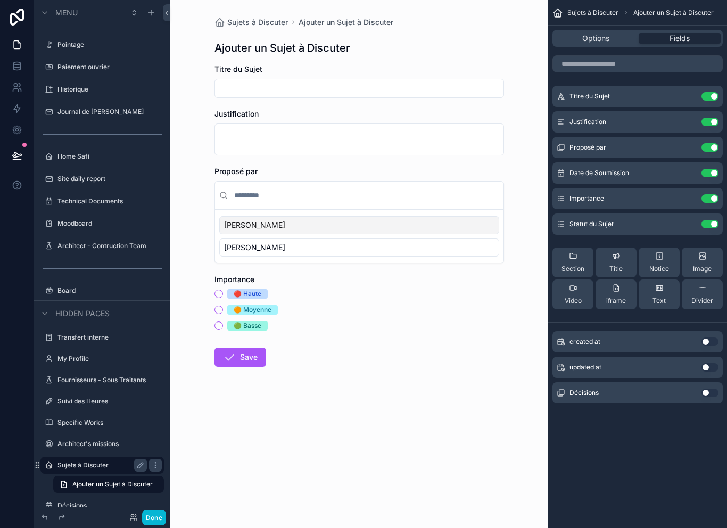
click at [307, 81] on input "scrollable content" at bounding box center [359, 88] width 289 height 15
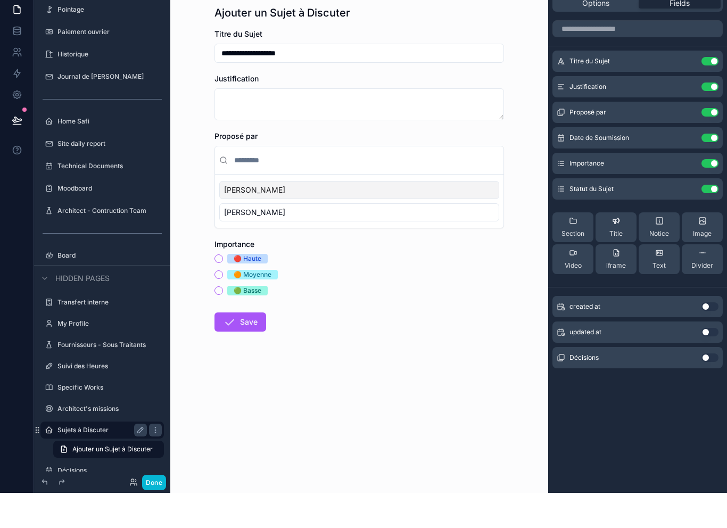
type input "**********"
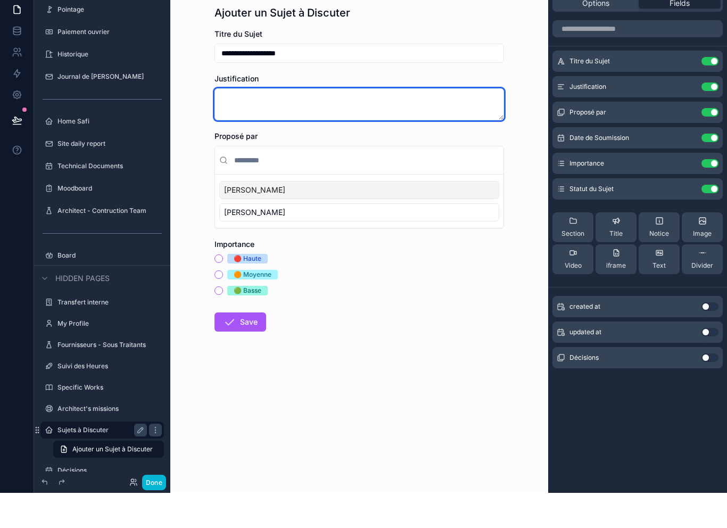
click at [272, 124] on textarea "scrollable content" at bounding box center [360, 140] width 290 height 32
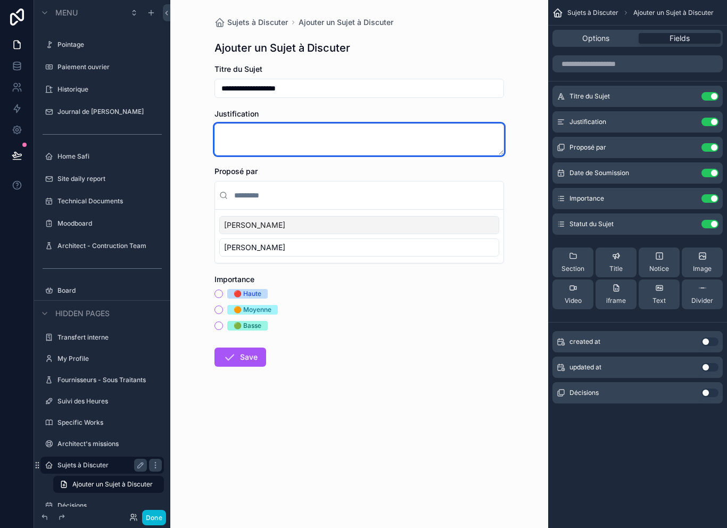
paste textarea "**********"
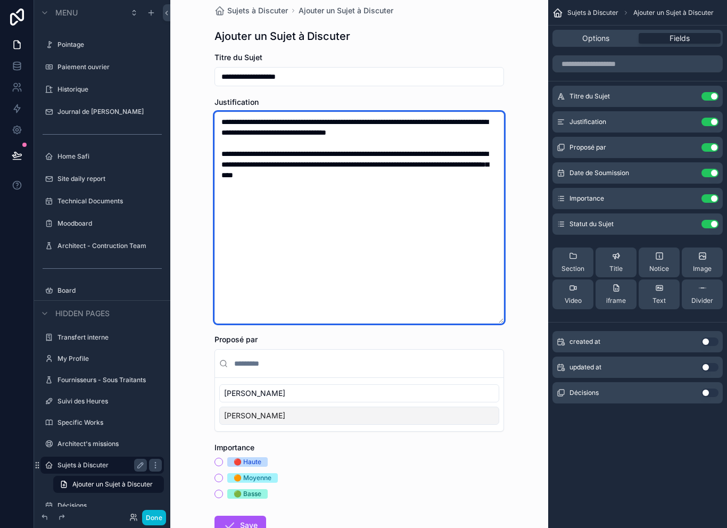
scroll to position [11, 0]
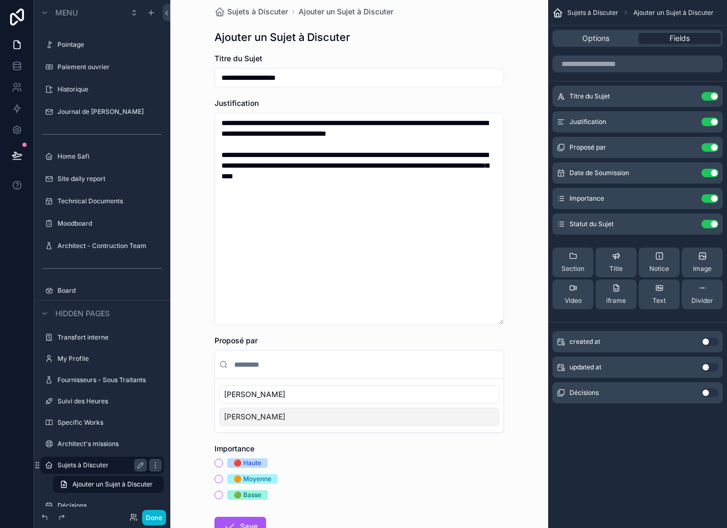
click at [284, 385] on div "[PERSON_NAME]" at bounding box center [359, 394] width 280 height 18
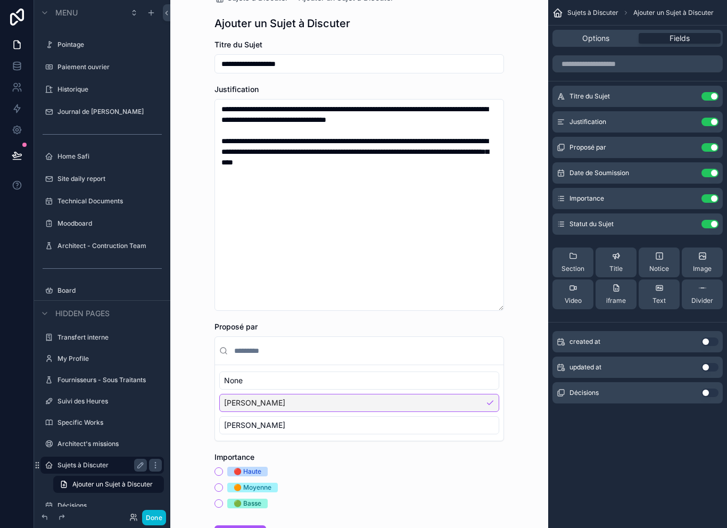
scroll to position [27, 0]
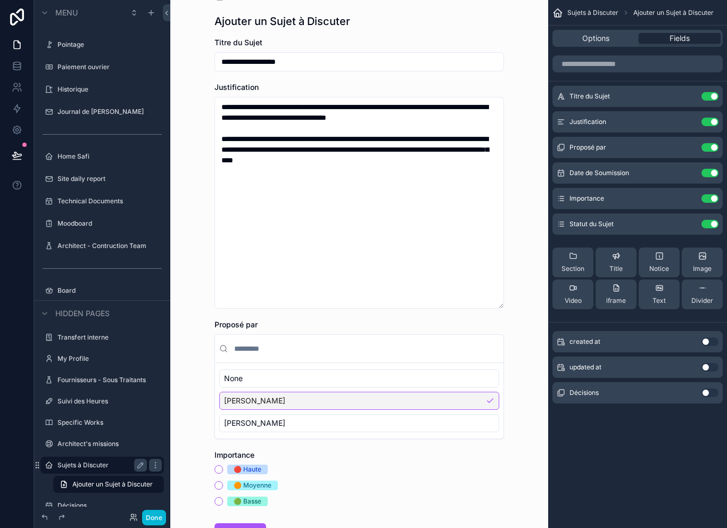
click at [249, 481] on div "🟠 Moyenne" at bounding box center [253, 486] width 38 height 10
click at [223, 481] on button "🟠 Moyenne" at bounding box center [219, 485] width 9 height 9
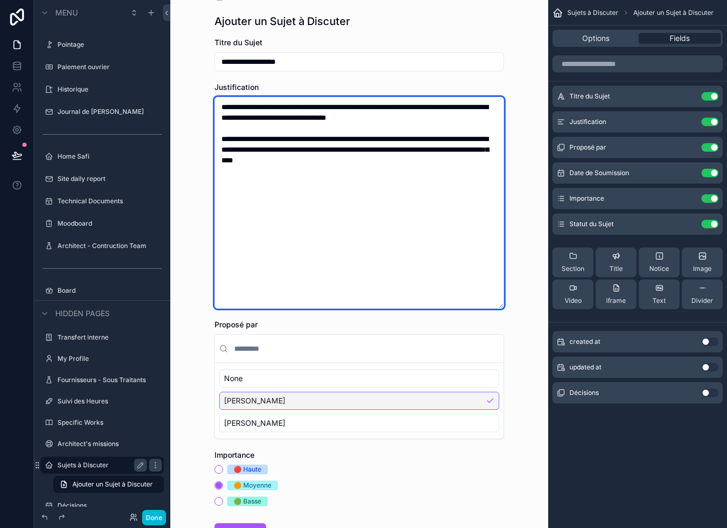
click at [435, 149] on textarea "**********" at bounding box center [360, 203] width 290 height 212
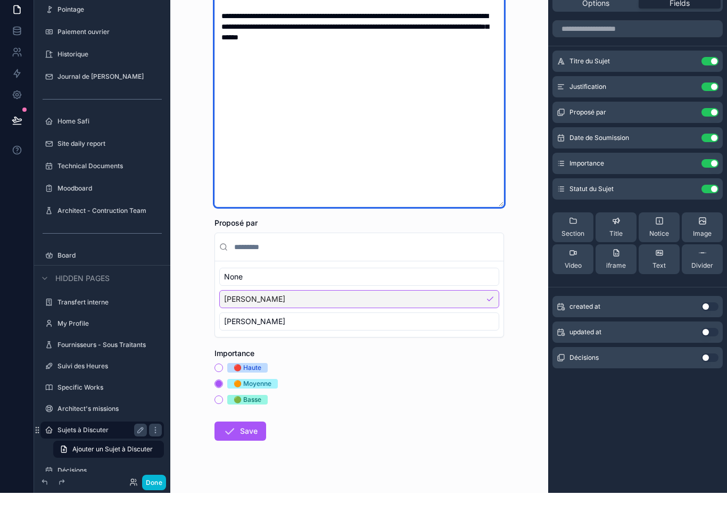
scroll to position [113, 0]
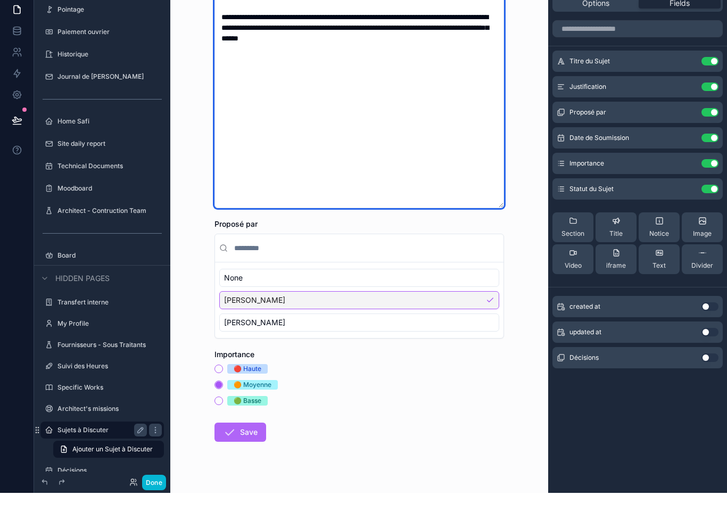
type textarea "**********"
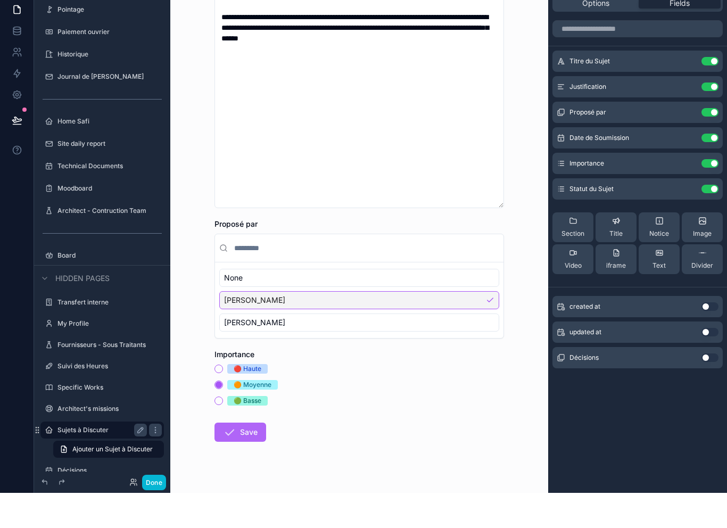
click at [250, 458] on button "Save" at bounding box center [241, 467] width 52 height 19
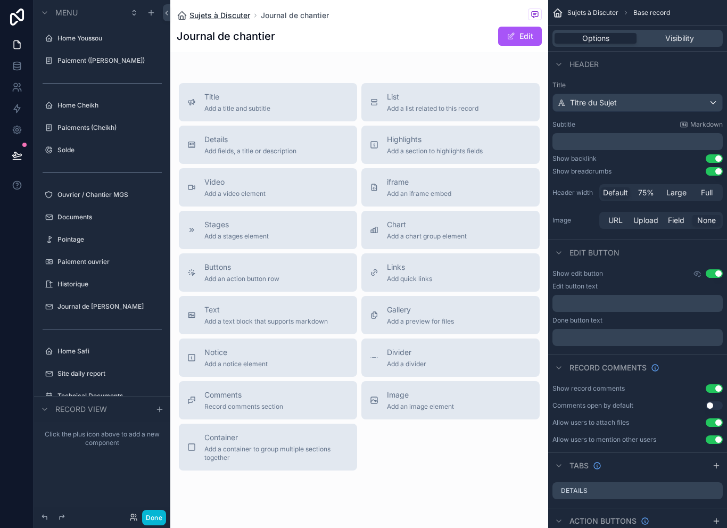
click at [228, 18] on span "Sujets à Discuter" at bounding box center [220, 15] width 61 height 11
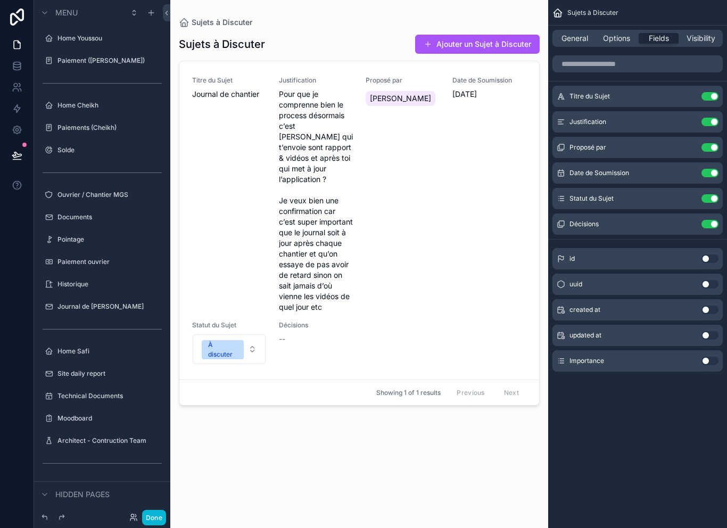
click at [25, 159] on button at bounding box center [16, 156] width 23 height 30
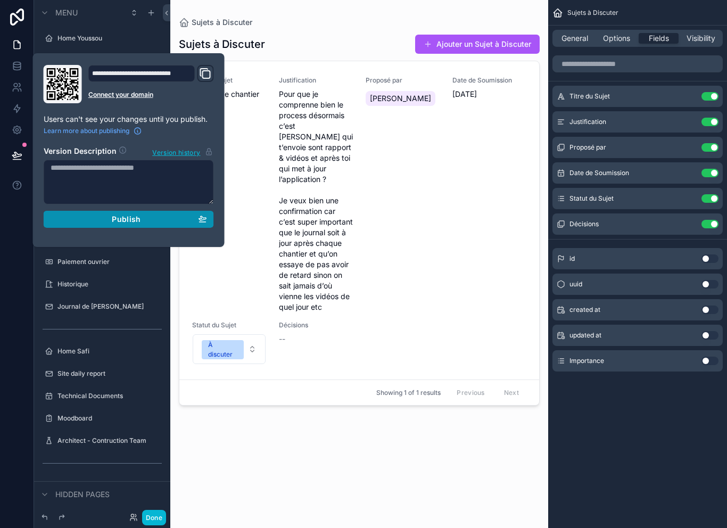
click at [170, 226] on button "Publish" at bounding box center [129, 219] width 170 height 17
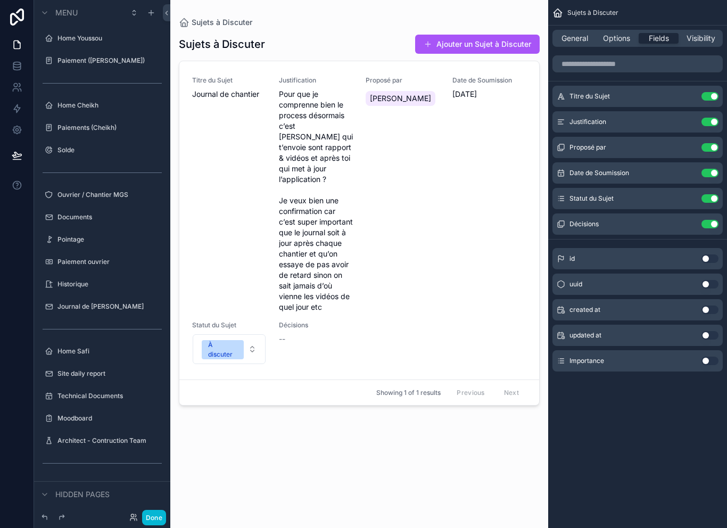
click at [713, 359] on button "Use setting" at bounding box center [710, 361] width 17 height 9
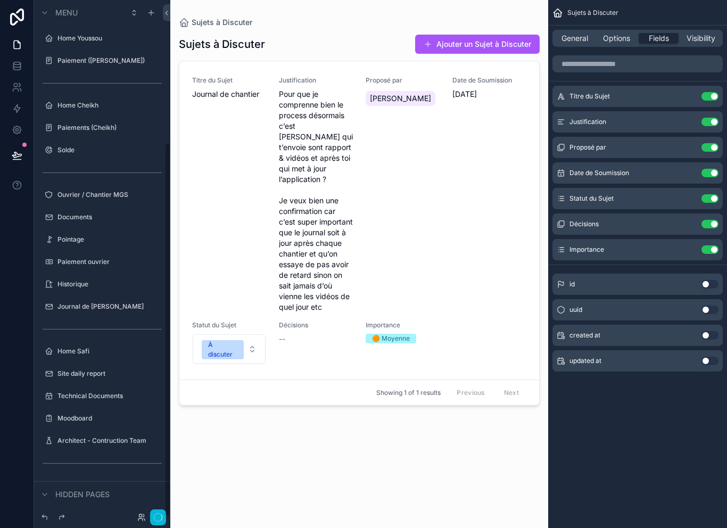
scroll to position [195, 0]
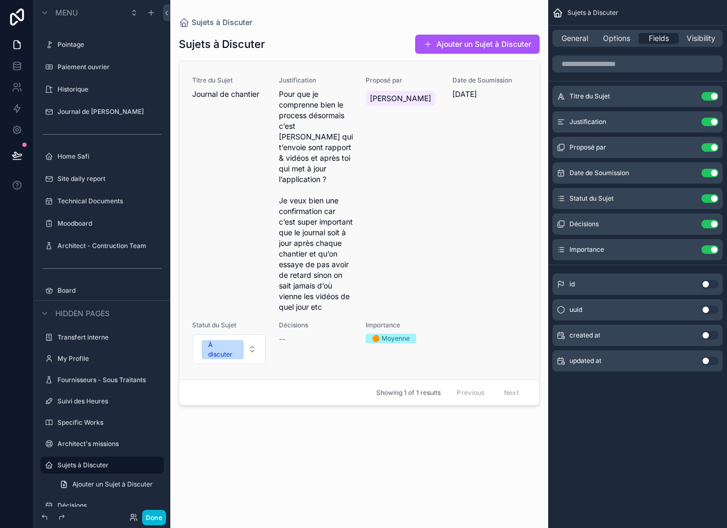
click at [290, 323] on span "Décisions" at bounding box center [316, 325] width 74 height 9
click at [89, 502] on label "Décisions" at bounding box center [100, 506] width 85 height 9
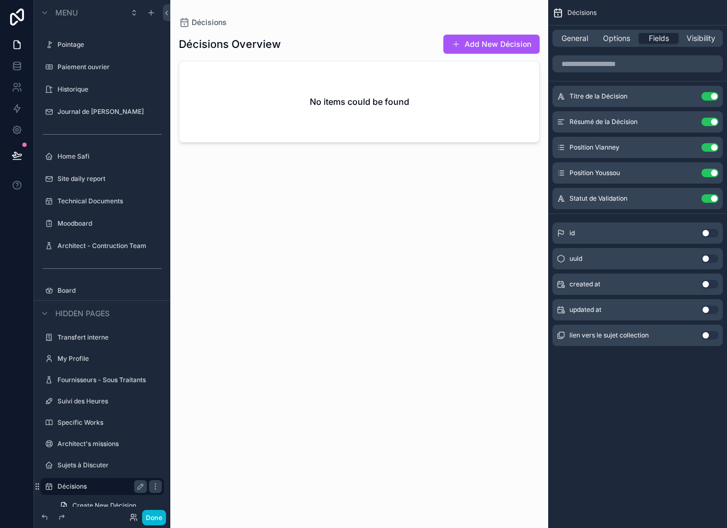
click at [509, 24] on div "scrollable content" at bounding box center [359, 257] width 378 height 515
click at [489, 35] on button "Add New Décision" at bounding box center [492, 44] width 96 height 19
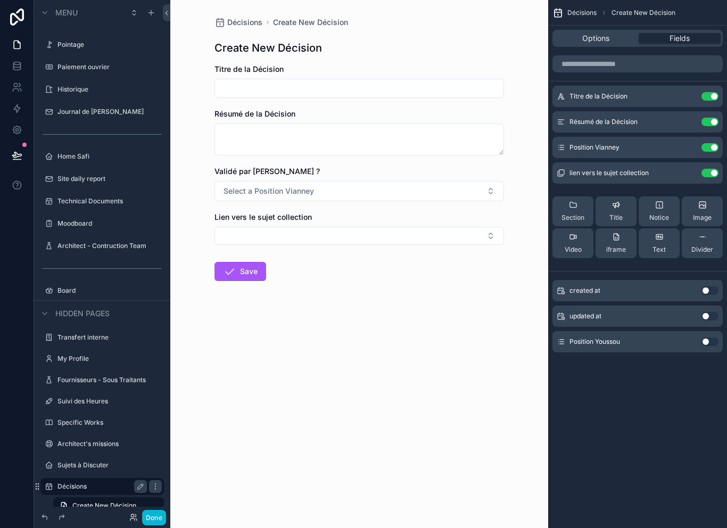
click at [367, 81] on input "scrollable content" at bounding box center [359, 88] width 289 height 15
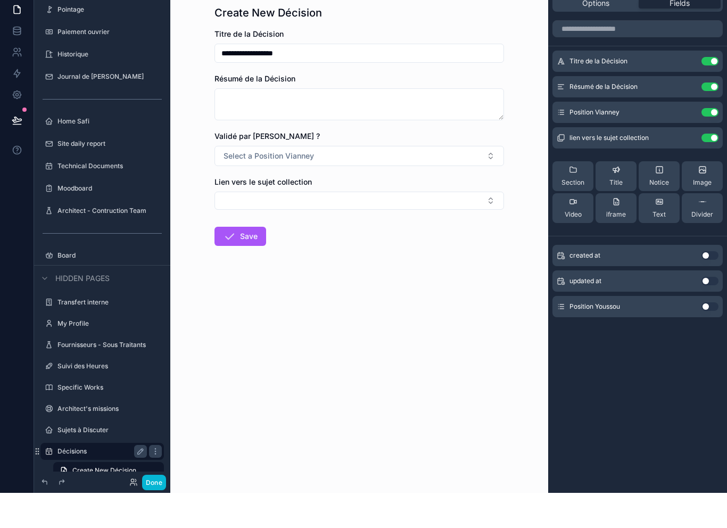
type input "**********"
click at [48, 480] on div "scrollable content" at bounding box center [49, 486] width 13 height 13
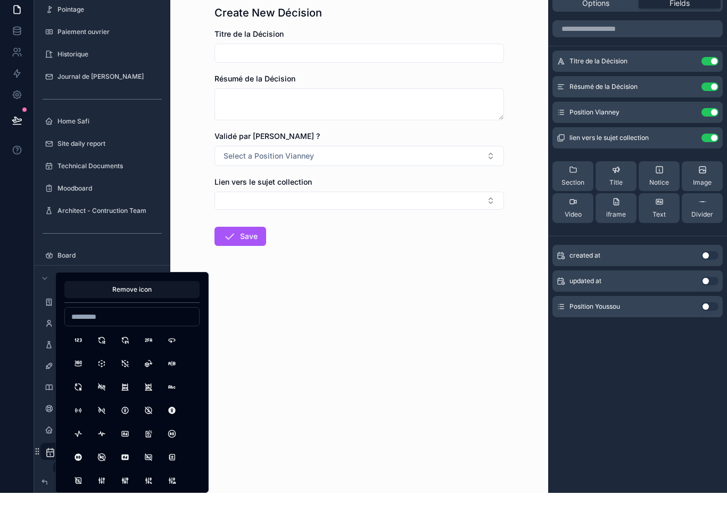
click at [21, 394] on div at bounding box center [17, 264] width 34 height 528
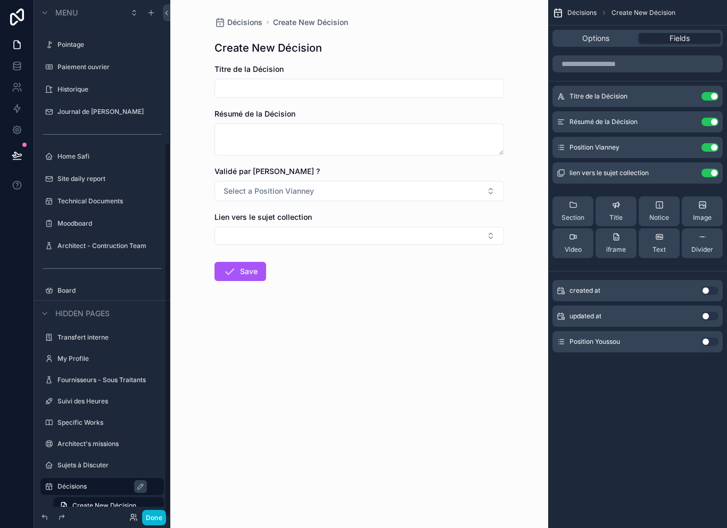
click at [79, 482] on label "Décisions" at bounding box center [108, 486] width 100 height 9
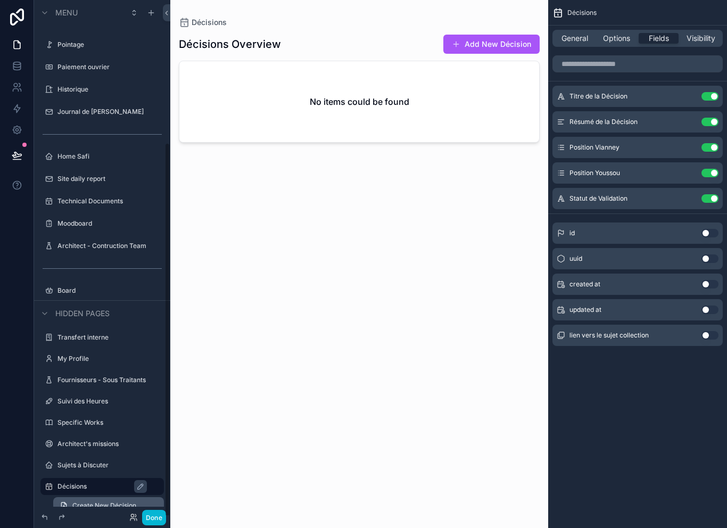
click at [85, 502] on span "Create New Décision" at bounding box center [104, 506] width 64 height 9
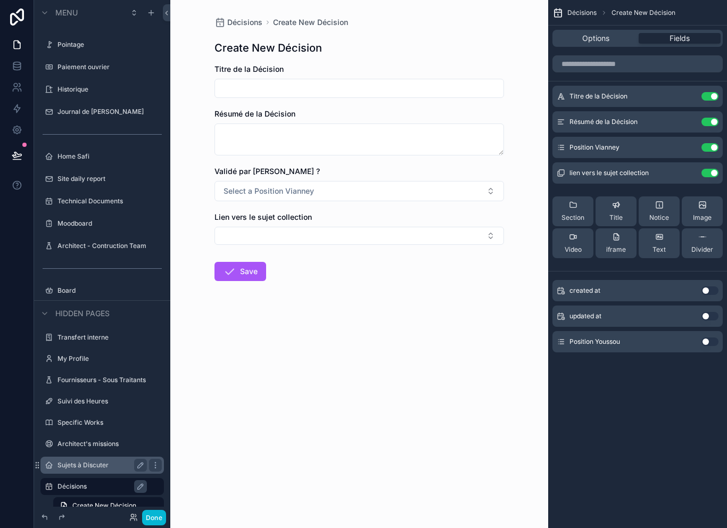
click at [76, 461] on label "Sujets à Discuter" at bounding box center [100, 465] width 85 height 9
